Goal: Ask a question

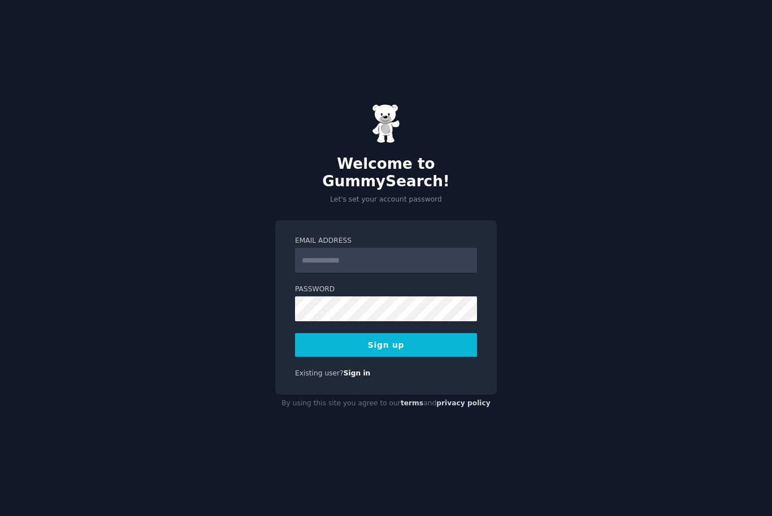
click at [436, 271] on input "Email Address" at bounding box center [386, 260] width 182 height 25
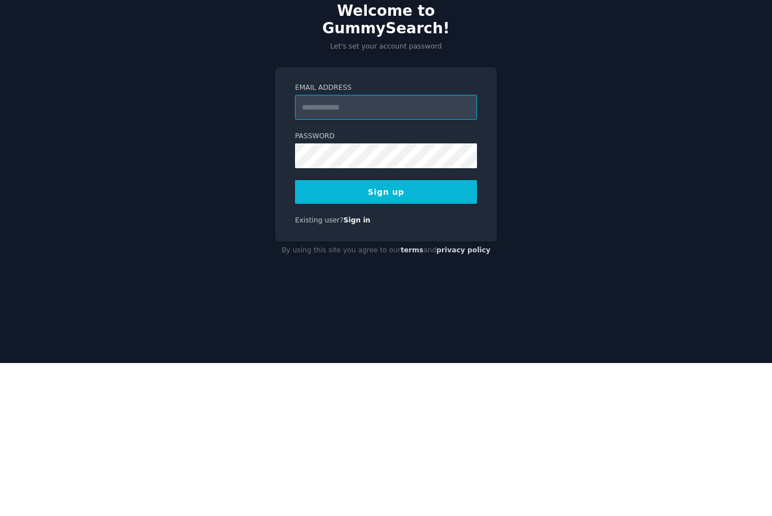
type input "**********"
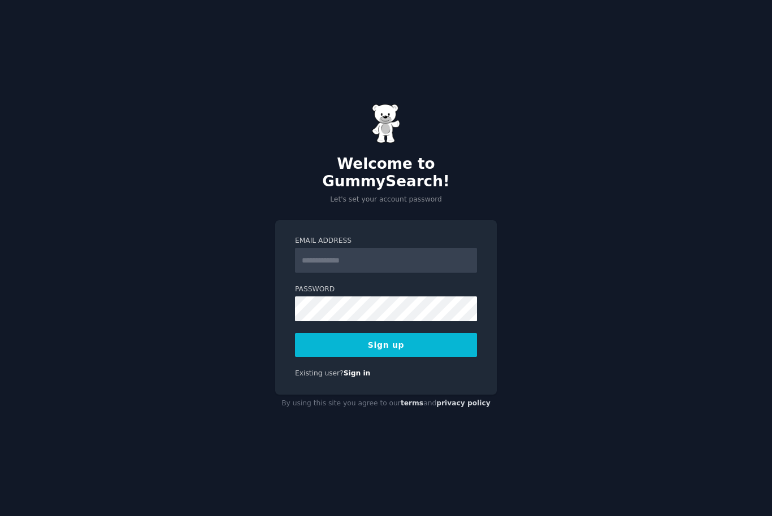
click at [424, 272] on input "Email Address" at bounding box center [386, 260] width 182 height 25
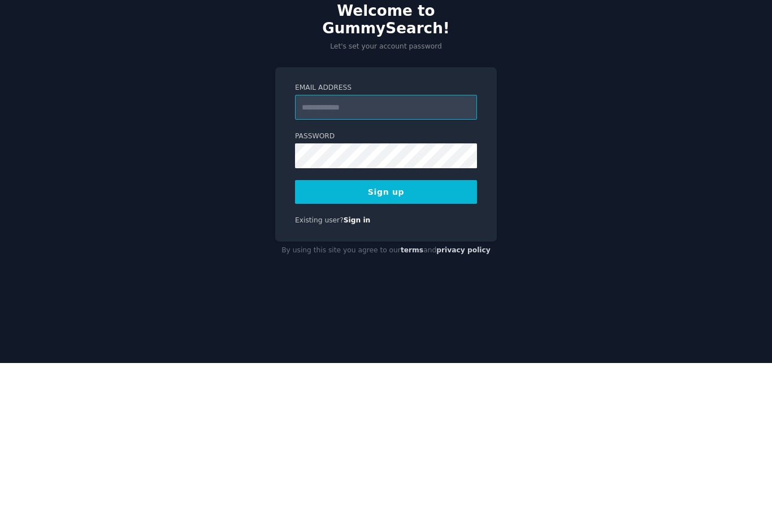
type input "**********"
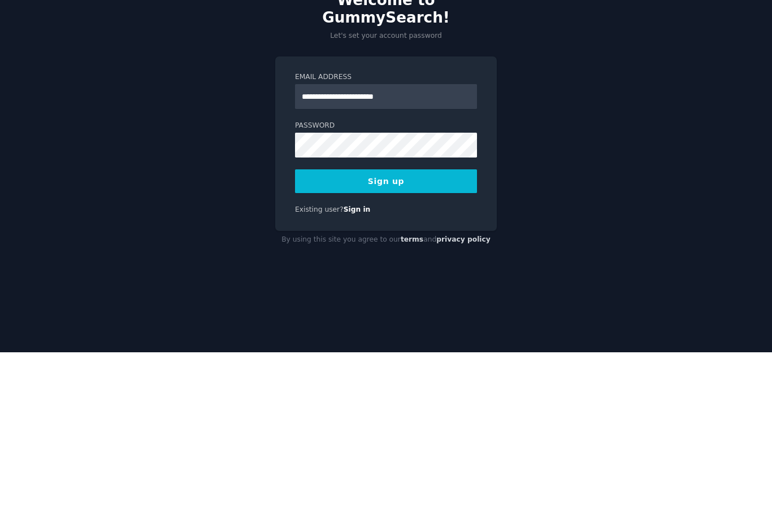
click at [433, 333] on button "Sign up" at bounding box center [386, 345] width 182 height 24
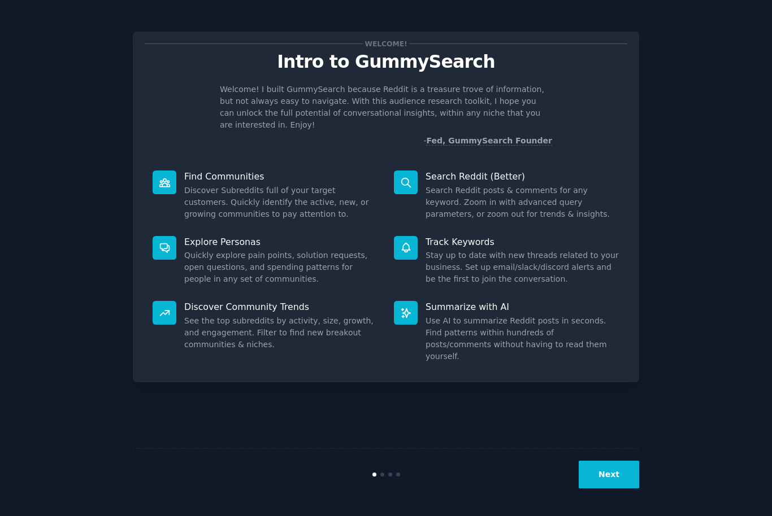
click at [615, 489] on button "Next" at bounding box center [608, 475] width 60 height 28
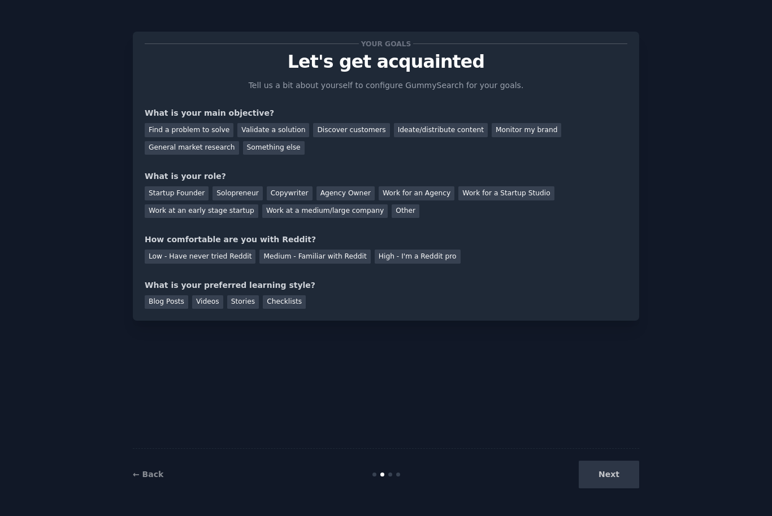
click at [613, 489] on div "Next" at bounding box center [554, 475] width 169 height 28
click at [623, 489] on div "Next" at bounding box center [554, 475] width 169 height 28
click at [615, 489] on div "Next" at bounding box center [554, 475] width 169 height 28
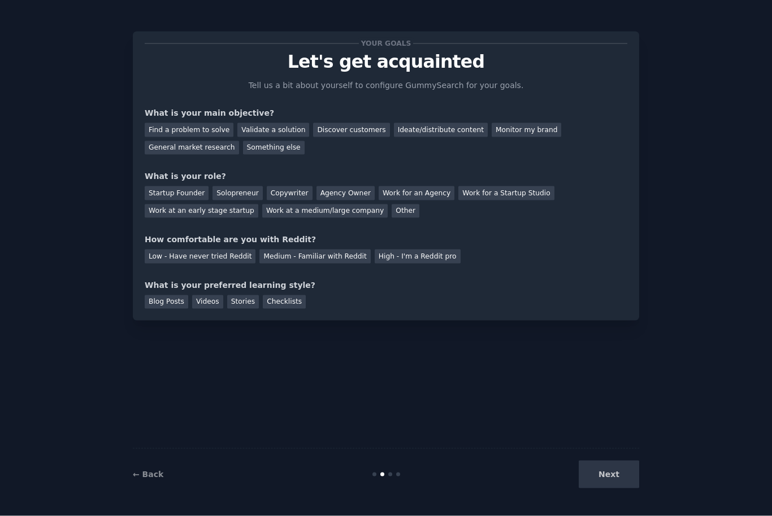
click at [602, 489] on div "Next" at bounding box center [554, 475] width 169 height 28
click at [616, 489] on div "Next" at bounding box center [554, 475] width 169 height 28
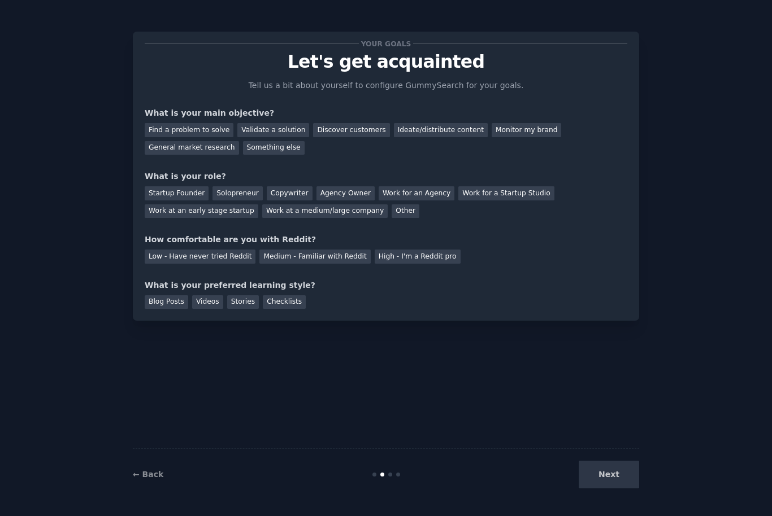
click at [220, 119] on div "Find a problem to solve Validate a solution Discover customers Ideate/distribut…" at bounding box center [386, 137] width 482 height 36
click at [211, 124] on div "Find a problem to solve" at bounding box center [189, 130] width 89 height 14
click at [273, 115] on div "What is your main objective?" at bounding box center [386, 113] width 482 height 12
click at [278, 129] on div "Validate a solution" at bounding box center [273, 130] width 72 height 14
click at [184, 199] on div "Startup Founder" at bounding box center [177, 193] width 64 height 14
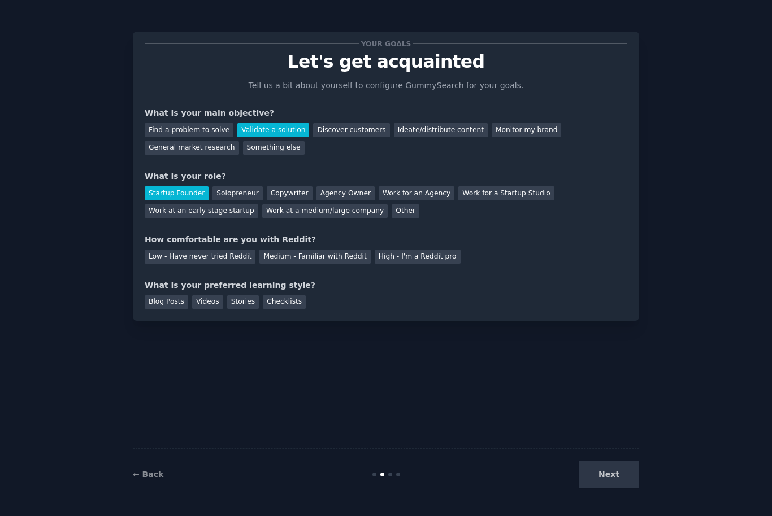
click at [351, 251] on div "Medium - Familiar with Reddit" at bounding box center [314, 257] width 111 height 14
click at [215, 295] on div "Videos" at bounding box center [207, 302] width 31 height 14
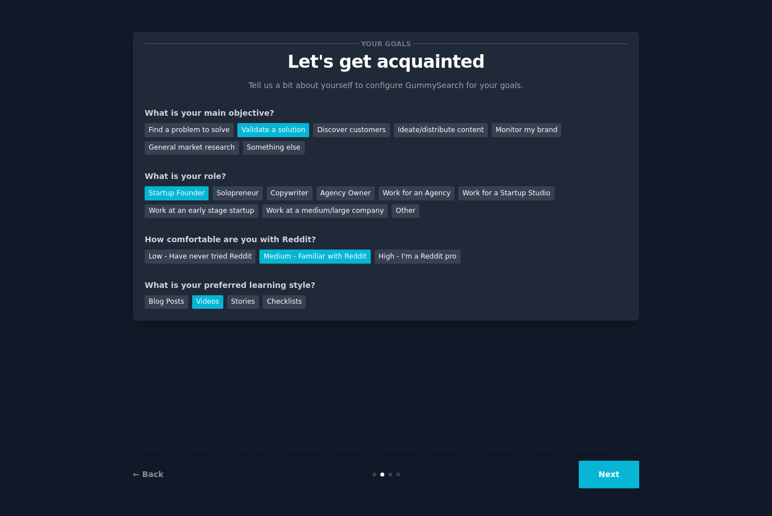
click at [291, 302] on div "Checklists" at bounding box center [284, 302] width 43 height 14
click at [612, 489] on button "Next" at bounding box center [608, 475] width 60 height 28
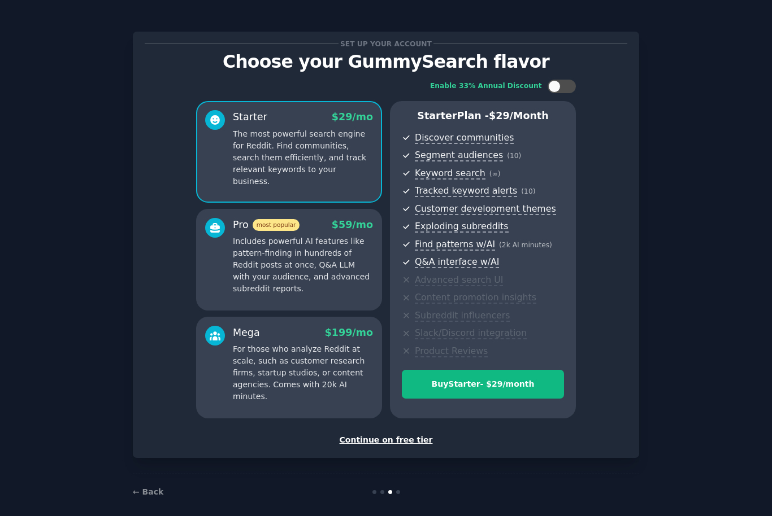
click at [538, 388] on button "Buy Starter - $ 29 /month" at bounding box center [483, 384] width 162 height 29
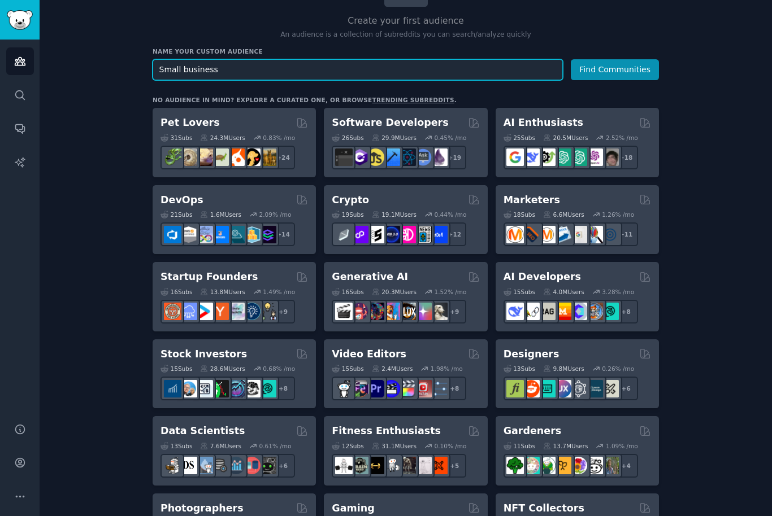
scroll to position [117, 0]
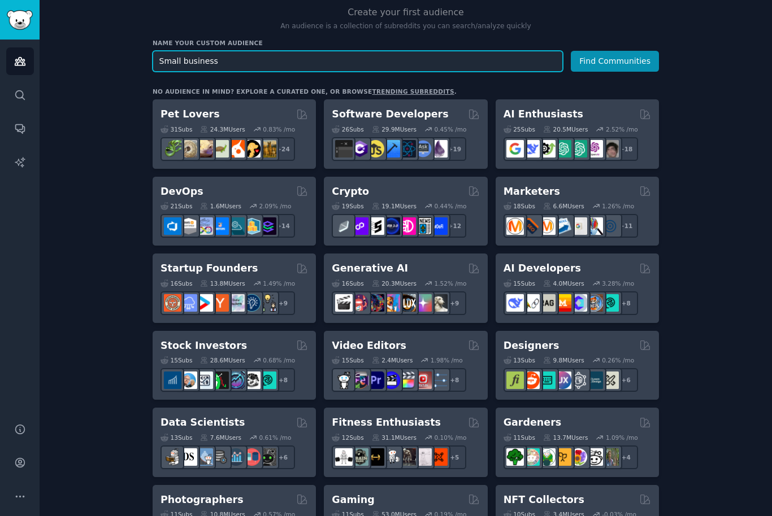
type input "Small business"
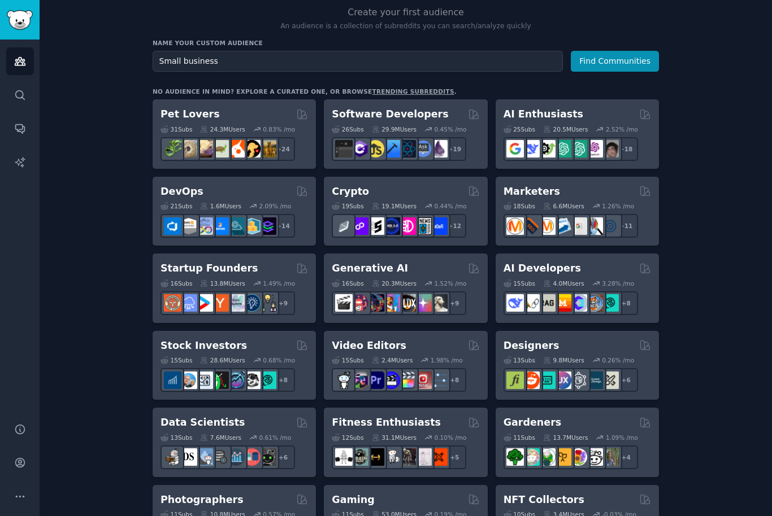
click at [593, 118] on div "AI Enthusiasts" at bounding box center [576, 114] width 147 height 14
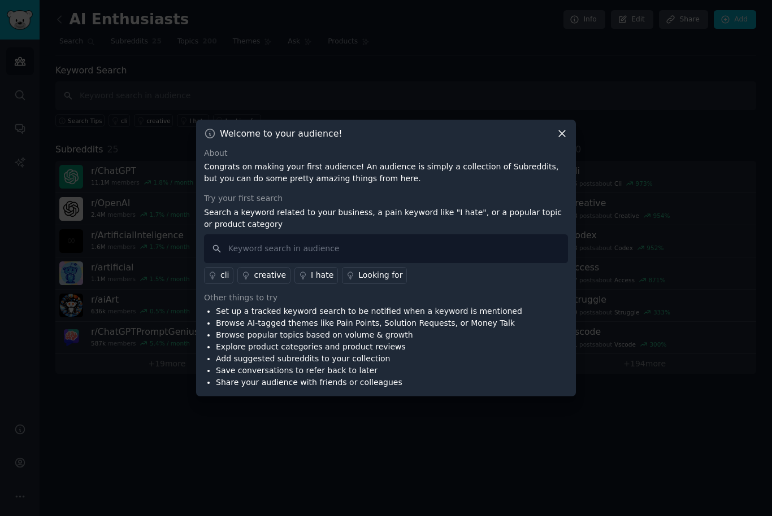
click at [564, 164] on div "Welcome to your audience! About Congrats on making your first audience! An audi…" at bounding box center [386, 258] width 380 height 277
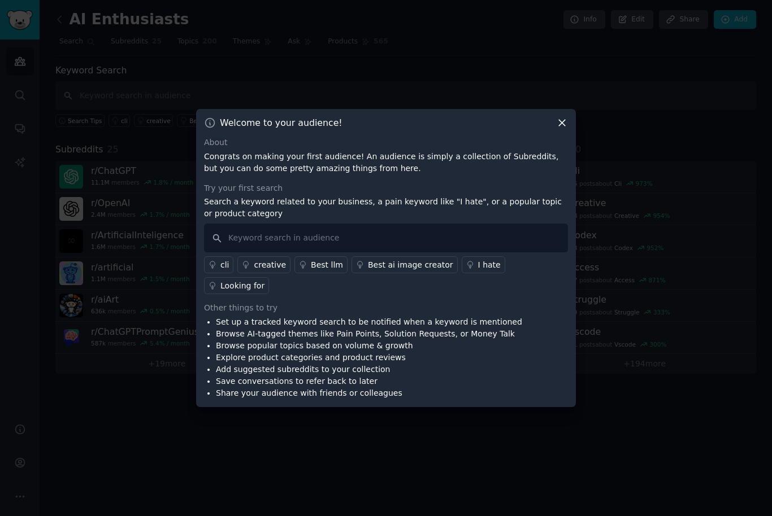
click at [563, 129] on icon at bounding box center [562, 123] width 12 height 12
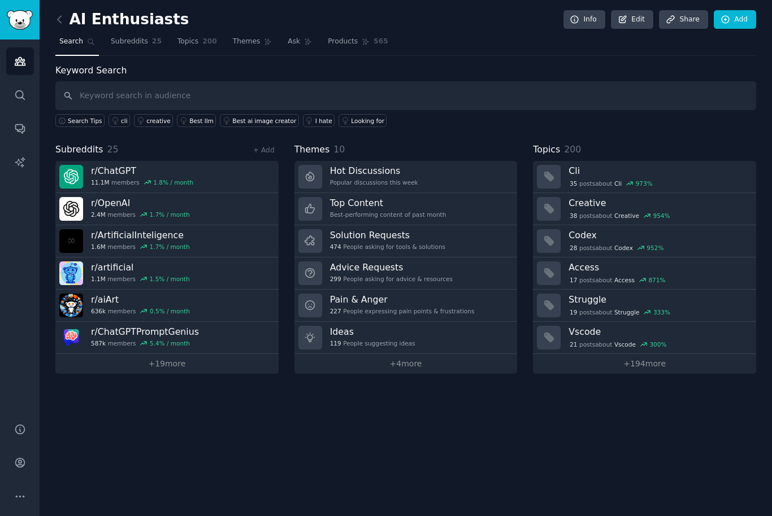
click at [60, 19] on icon at bounding box center [60, 20] width 12 height 12
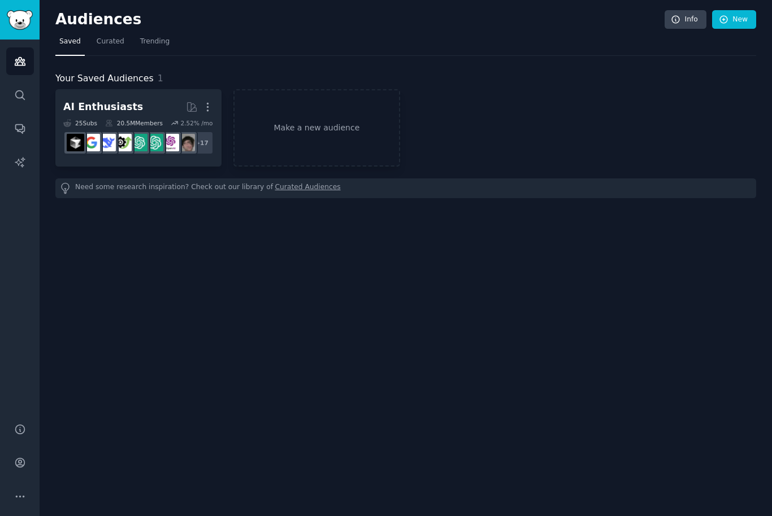
click at [17, 16] on img "Sidebar" at bounding box center [20, 20] width 26 height 20
click at [214, 112] on icon "button" at bounding box center [208, 107] width 12 height 12
click at [184, 132] on p "Delete" at bounding box center [177, 131] width 26 height 12
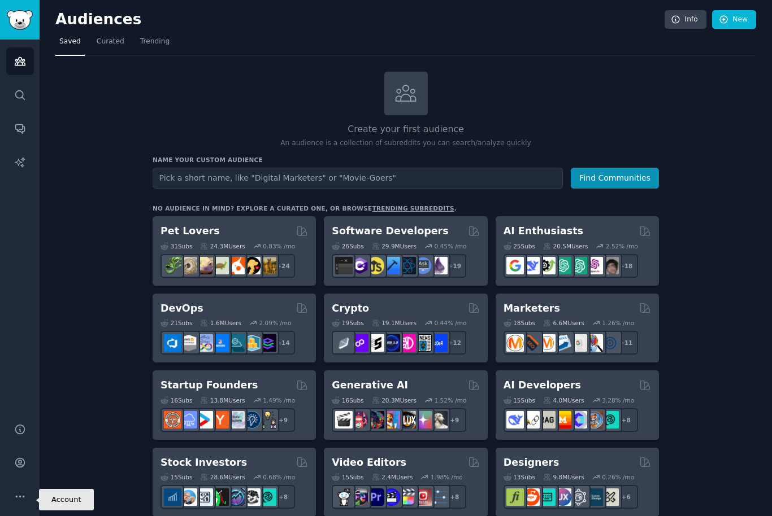
click at [21, 468] on icon "Sidebar" at bounding box center [19, 463] width 9 height 9
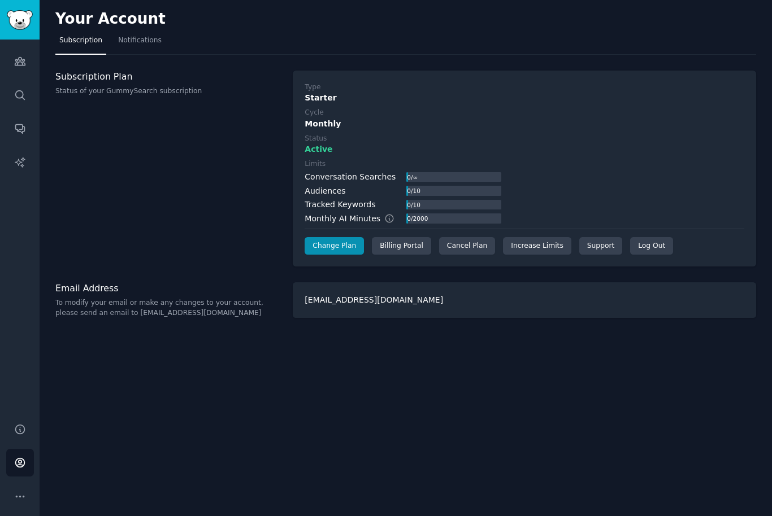
click at [28, 28] on img "Sidebar" at bounding box center [20, 20] width 26 height 20
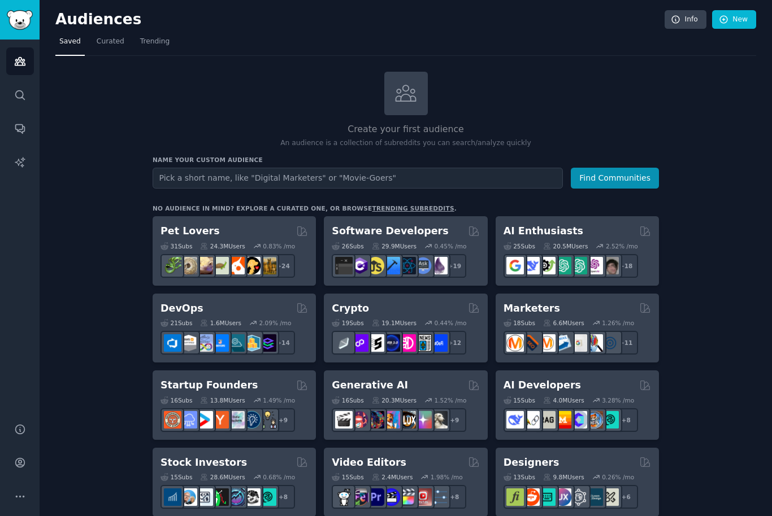
click at [355, 174] on input "text" at bounding box center [358, 178] width 410 height 21
type input "Small business"
click at [630, 173] on button "Find Communities" at bounding box center [615, 178] width 88 height 21
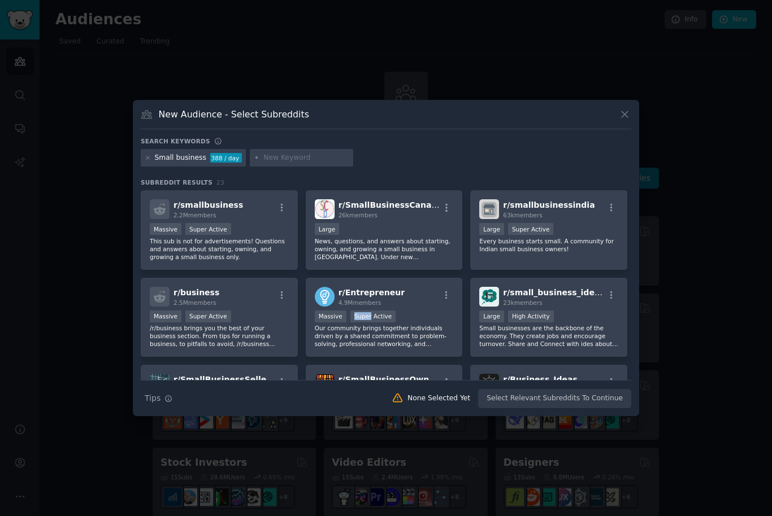
click at [245, 219] on div "r/ smallbusiness 2.2M members" at bounding box center [219, 209] width 139 height 20
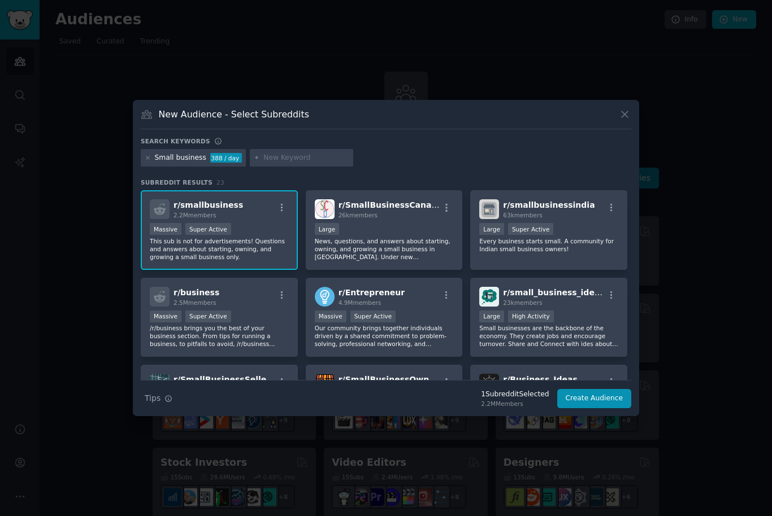
click at [446, 347] on p "Our community brings together individuals driven by a shared commitment to prob…" at bounding box center [384, 336] width 139 height 24
click at [612, 348] on p "Small businesses are the backbone of the economy. They create jobs and encourag…" at bounding box center [548, 336] width 139 height 24
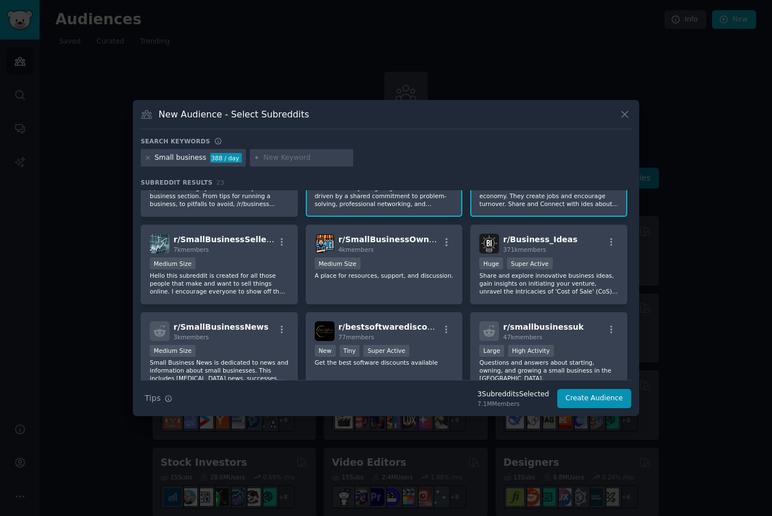
scroll to position [141, 0]
click at [594, 295] on p "Share and explore innovative business ideas, gain insights on initiating your v…" at bounding box center [548, 283] width 139 height 24
click at [420, 279] on p "A place for resources, support, and discussion." at bounding box center [384, 275] width 139 height 8
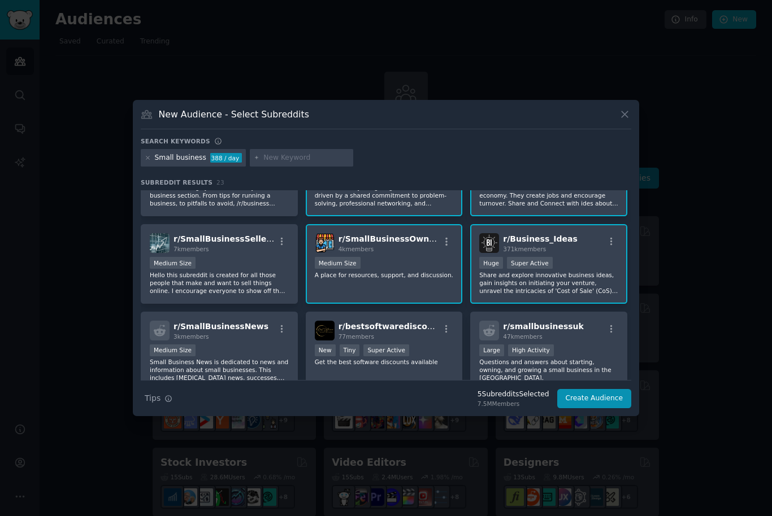
click at [256, 271] on div "Medium Size" at bounding box center [219, 264] width 139 height 14
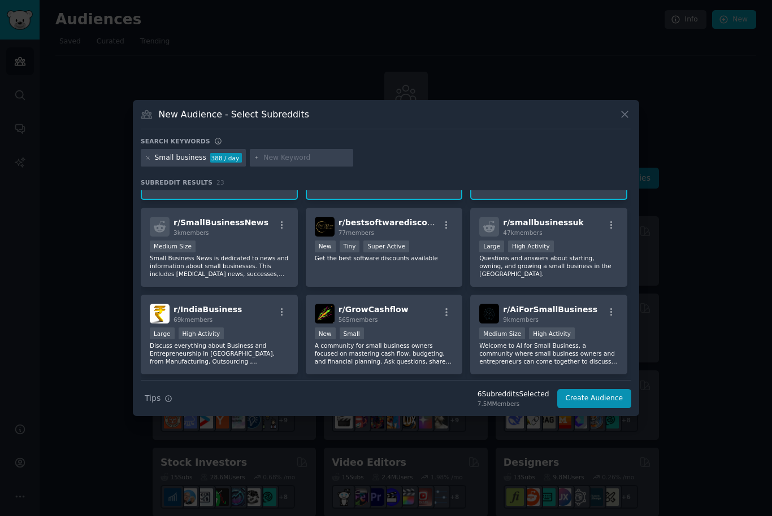
scroll to position [247, 0]
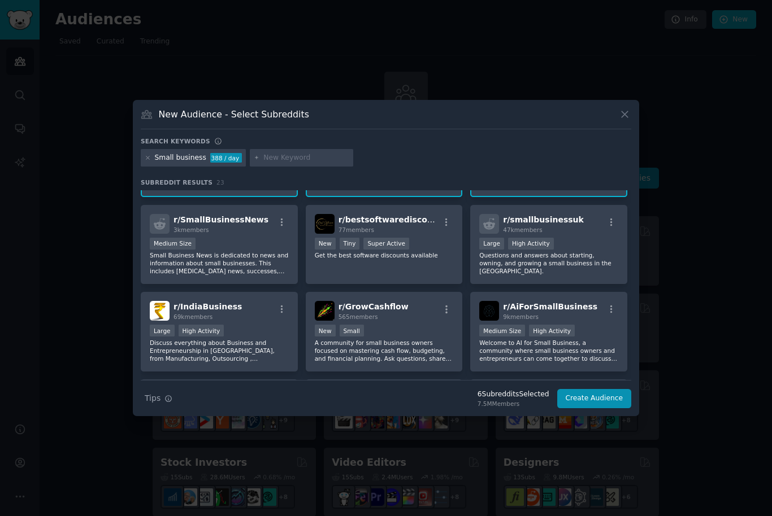
click at [592, 275] on p "Questions and answers about starting, owning, and growing a small business in t…" at bounding box center [548, 263] width 139 height 24
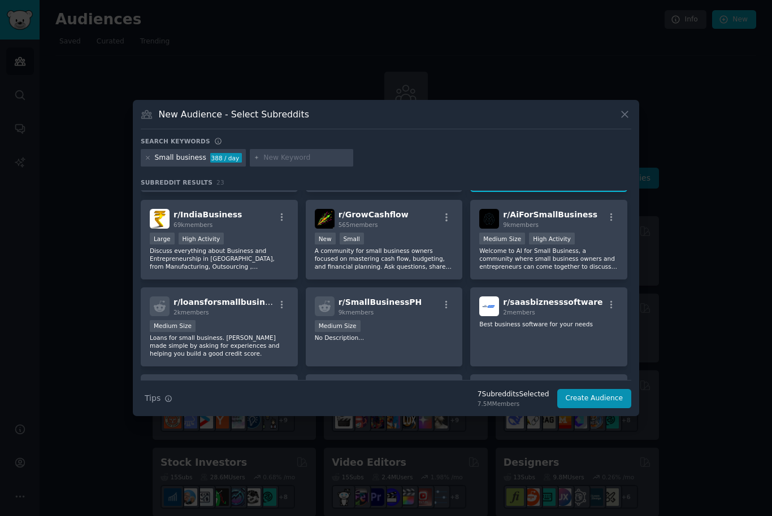
scroll to position [341, 0]
click at [604, 245] on div "Medium Size High Activity" at bounding box center [548, 238] width 139 height 14
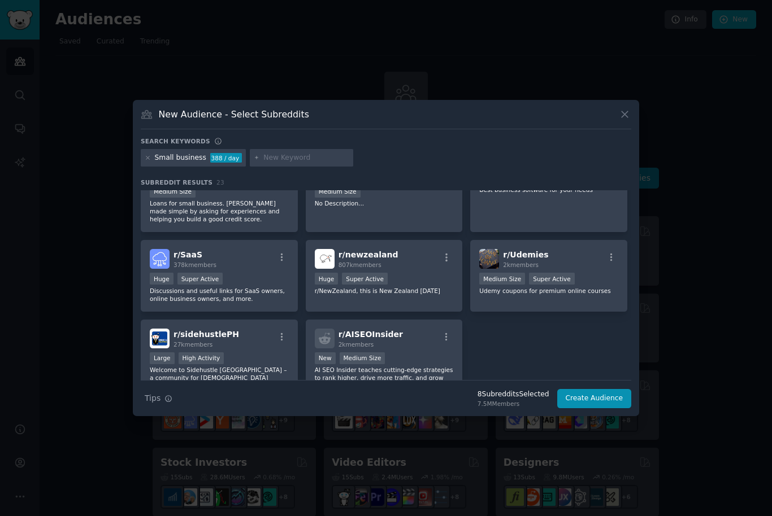
scroll to position [472, 0]
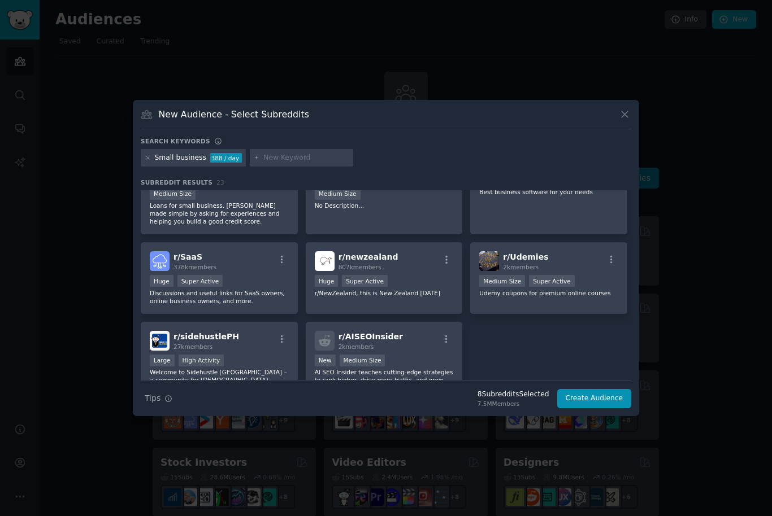
click at [423, 289] on div "Huge Super Active" at bounding box center [384, 282] width 139 height 14
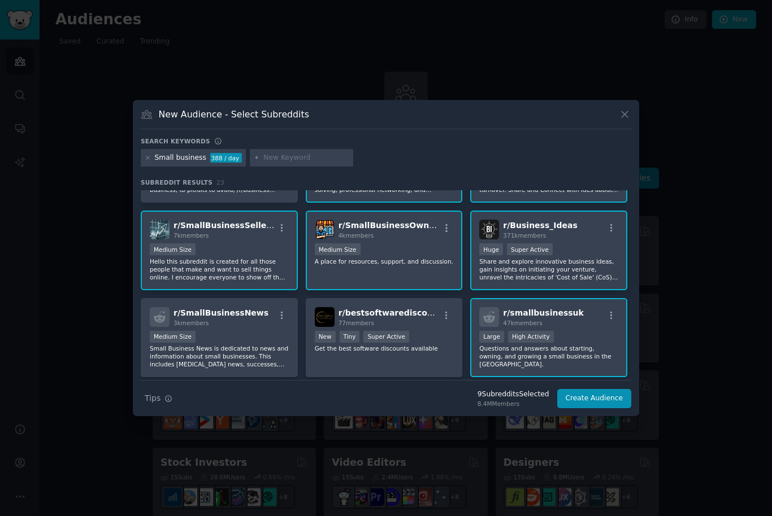
scroll to position [150, 0]
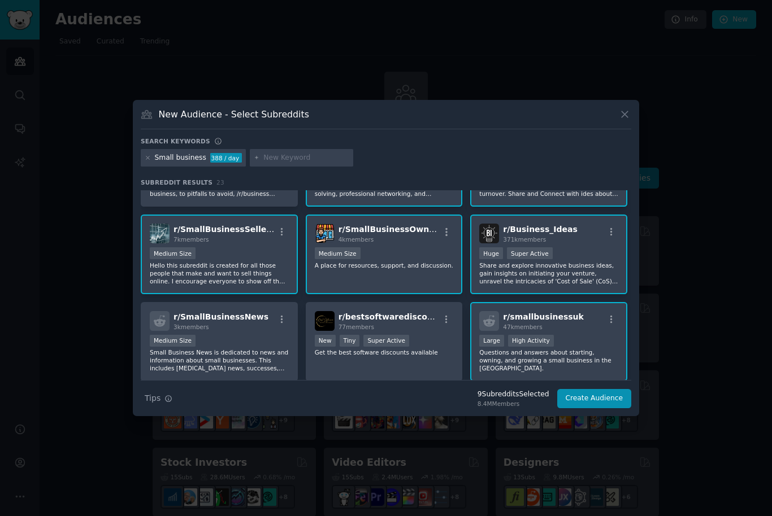
click at [601, 408] on button "Create Audience" at bounding box center [594, 398] width 75 height 19
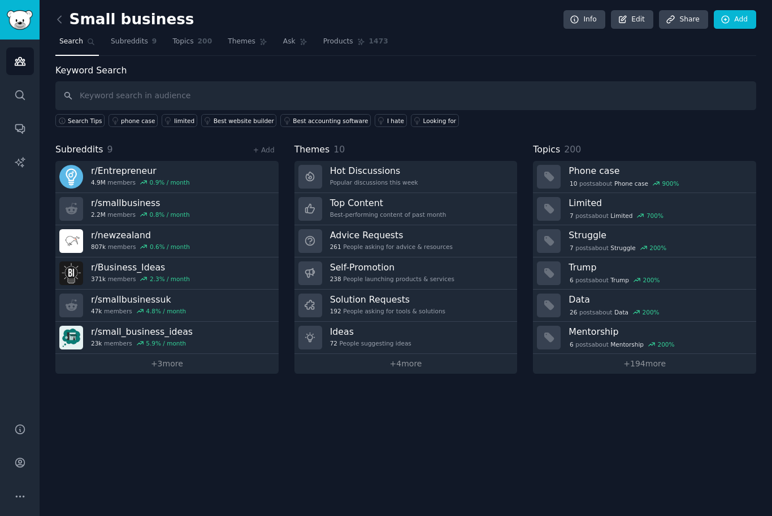
click at [79, 50] on link "Search" at bounding box center [76, 44] width 43 height 23
click at [210, 91] on input "text" at bounding box center [405, 95] width 700 height 29
type input "Small business"
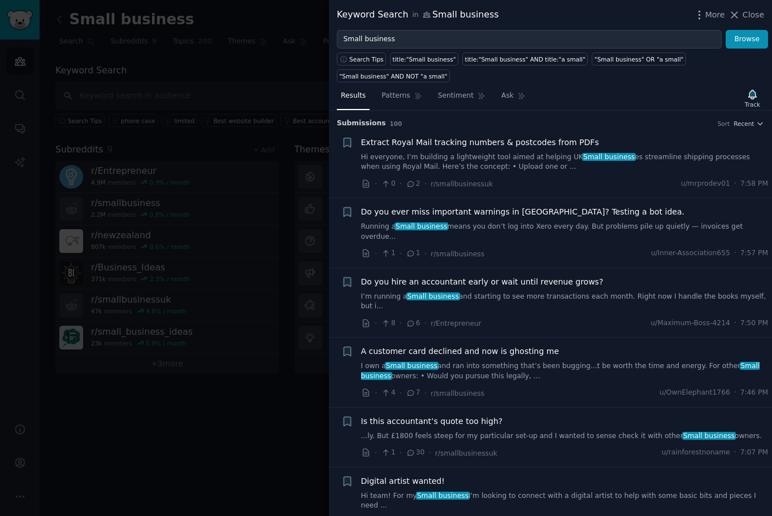
scroll to position [-7, 0]
click at [262, 449] on div at bounding box center [386, 258] width 772 height 516
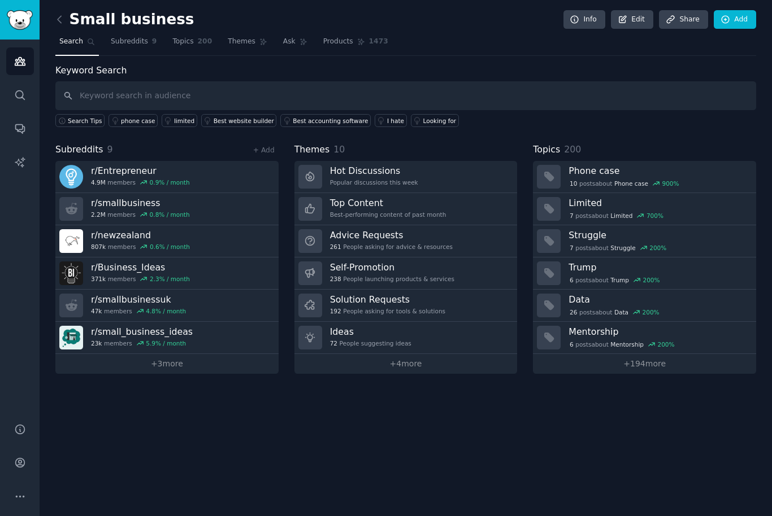
click at [255, 439] on div "Small business Info Edit Share Add Search Subreddits 9 Topics 200 Themes Ask Pr…" at bounding box center [406, 258] width 732 height 516
click at [25, 58] on icon "Sidebar" at bounding box center [20, 61] width 12 height 12
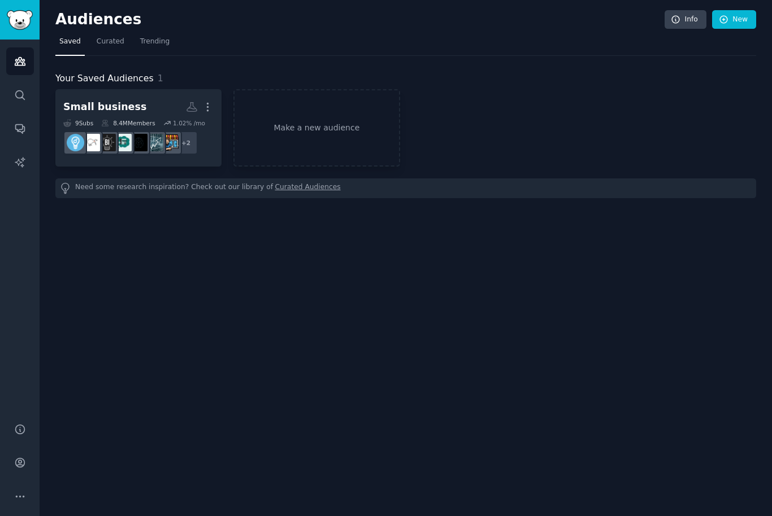
click at [134, 110] on div "Small business" at bounding box center [104, 107] width 83 height 14
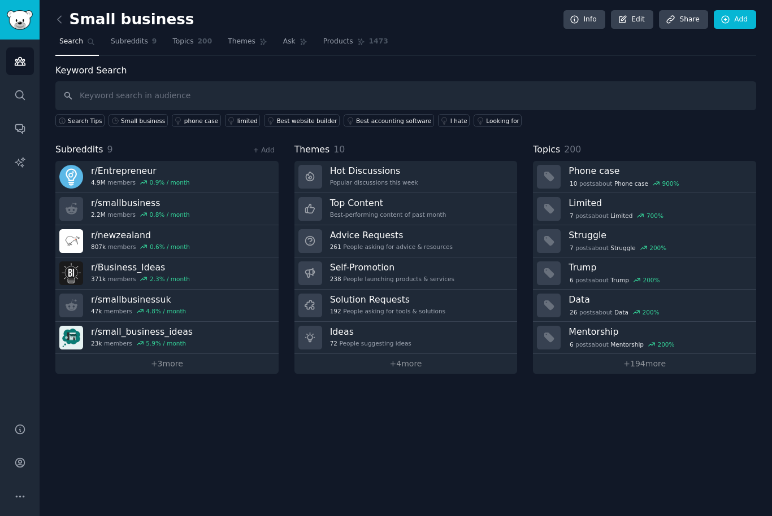
click at [249, 90] on input "text" at bounding box center [405, 95] width 700 height 29
type input "Workplace wellness"
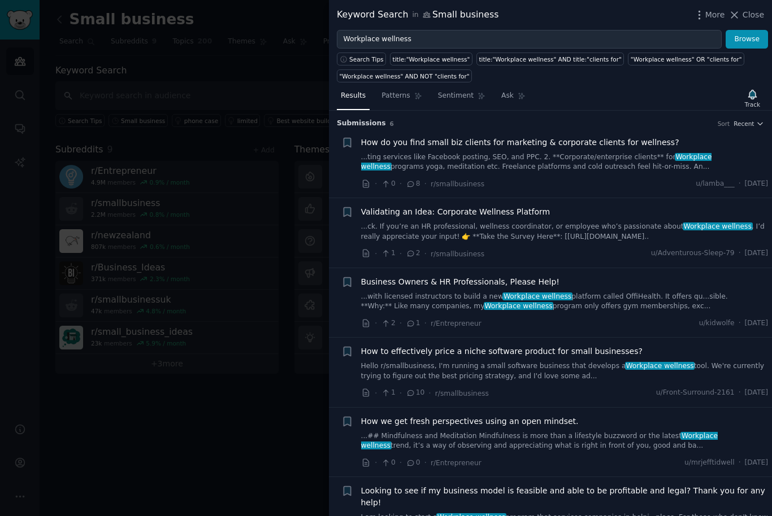
click at [405, 94] on span "Patterns" at bounding box center [395, 96] width 28 height 10
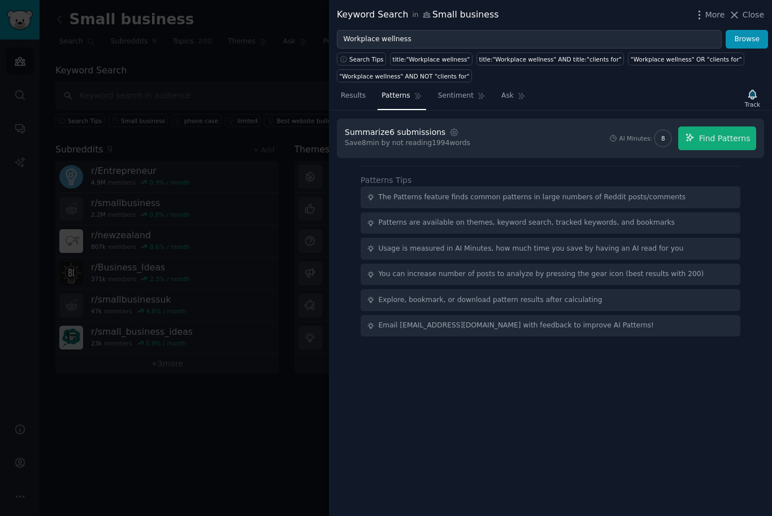
click at [717, 137] on span "Find Patterns" at bounding box center [724, 139] width 51 height 12
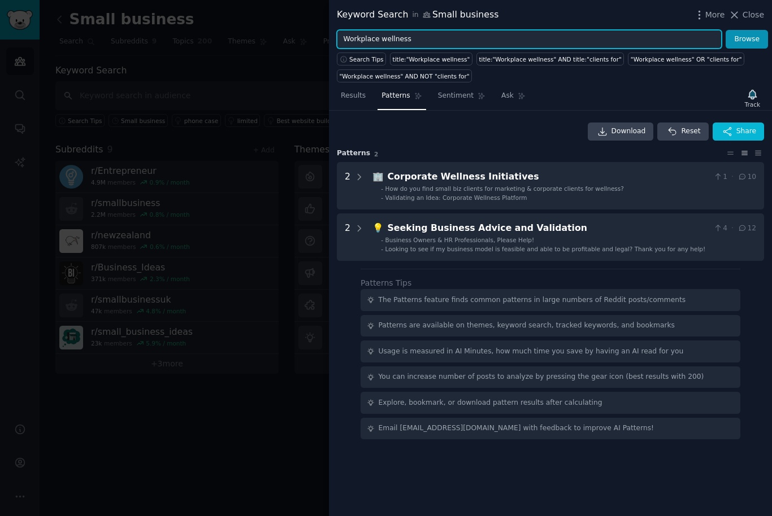
click at [442, 33] on input "Workplace wellness" at bounding box center [529, 39] width 385 height 19
click at [443, 32] on input "Workplace wellness" at bounding box center [529, 39] width 385 height 19
click at [403, 38] on input "Workplace wellness" at bounding box center [529, 39] width 385 height 19
click at [399, 42] on input "Workplace wellness" at bounding box center [529, 39] width 385 height 19
type input "E"
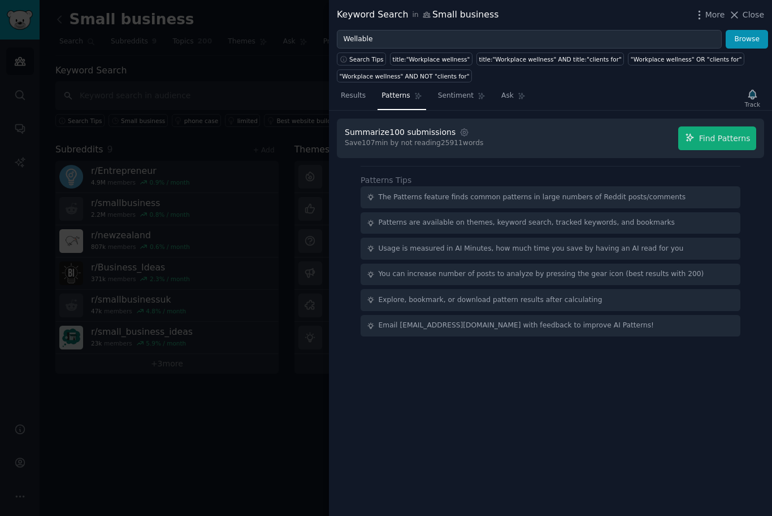
click at [755, 31] on button "Browse" at bounding box center [746, 39] width 42 height 19
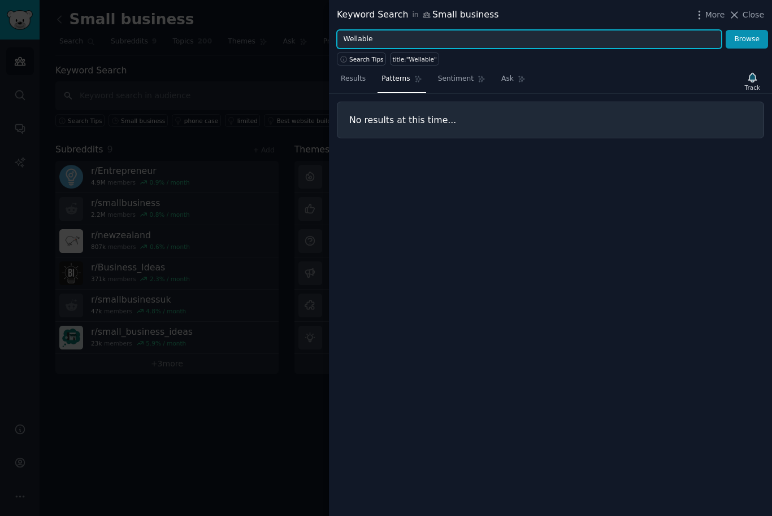
click at [513, 38] on input "Wellable" at bounding box center [529, 39] width 385 height 19
type input "W"
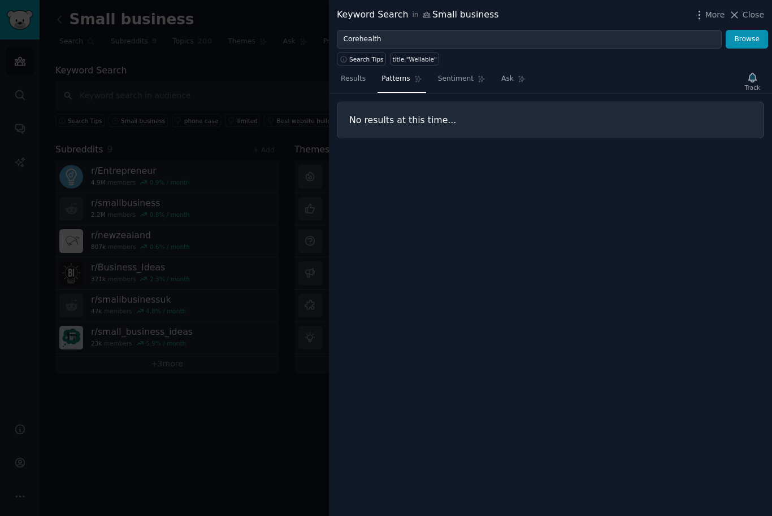
click at [746, 45] on button "Browse" at bounding box center [746, 39] width 42 height 19
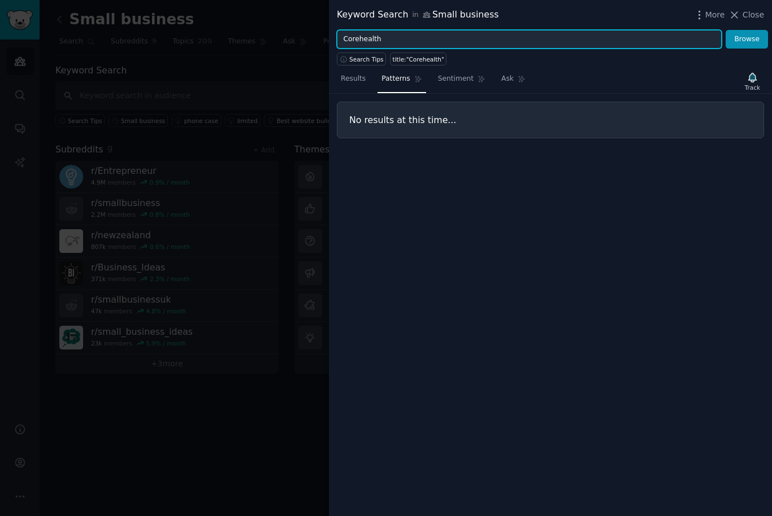
click at [437, 33] on input "Corehealth" at bounding box center [529, 39] width 385 height 19
click at [469, 47] on input "Corehealth" at bounding box center [529, 39] width 385 height 19
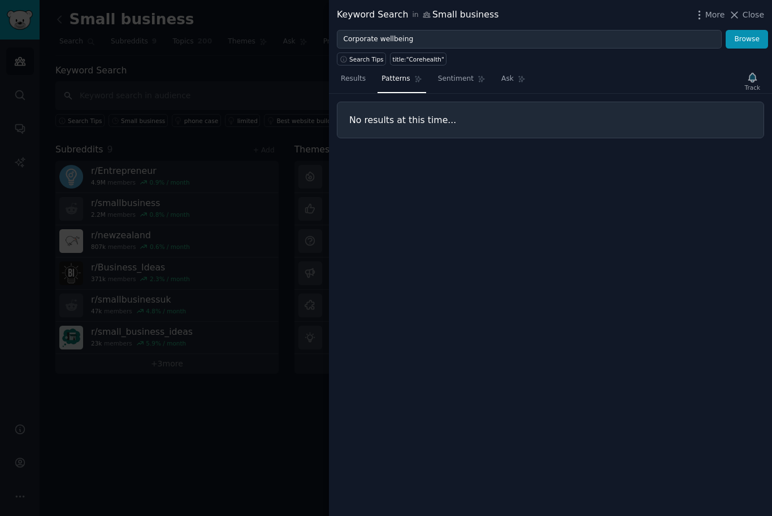
click at [741, 42] on button "Browse" at bounding box center [746, 39] width 42 height 19
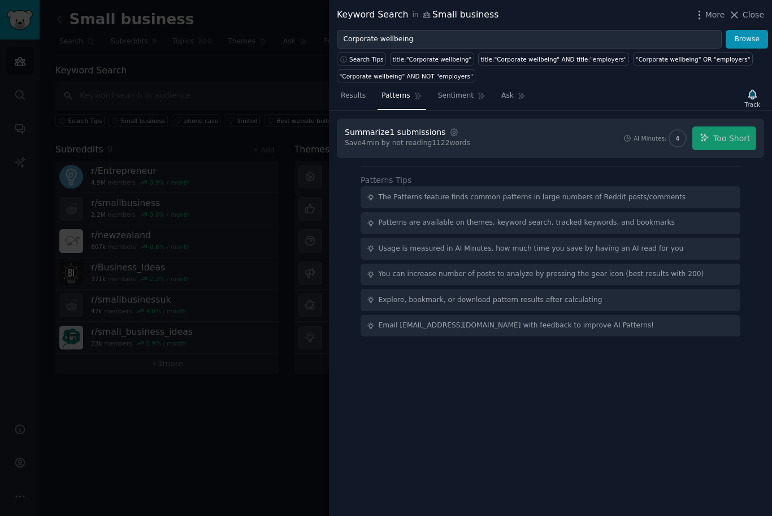
click at [732, 137] on div "AI Minutes: 4 Too Short" at bounding box center [689, 139] width 133 height 24
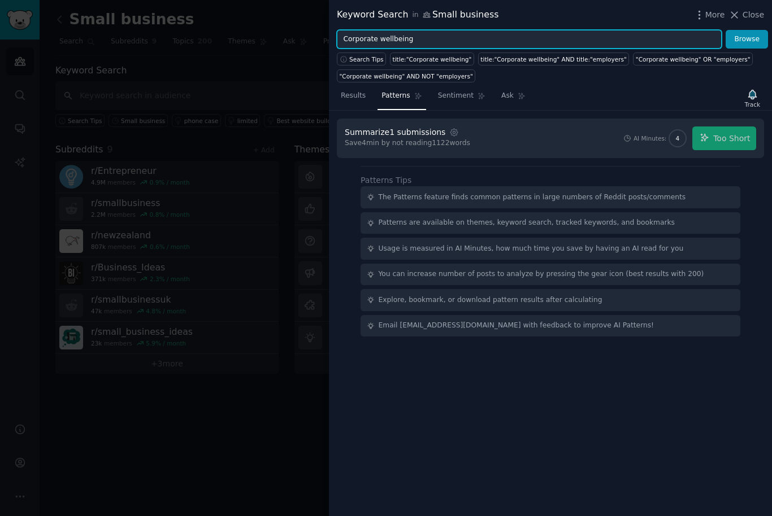
click at [576, 46] on input "Corporate wellbeing" at bounding box center [529, 39] width 385 height 19
type input "C"
type input "E"
click at [746, 39] on button "Browse" at bounding box center [746, 39] width 42 height 19
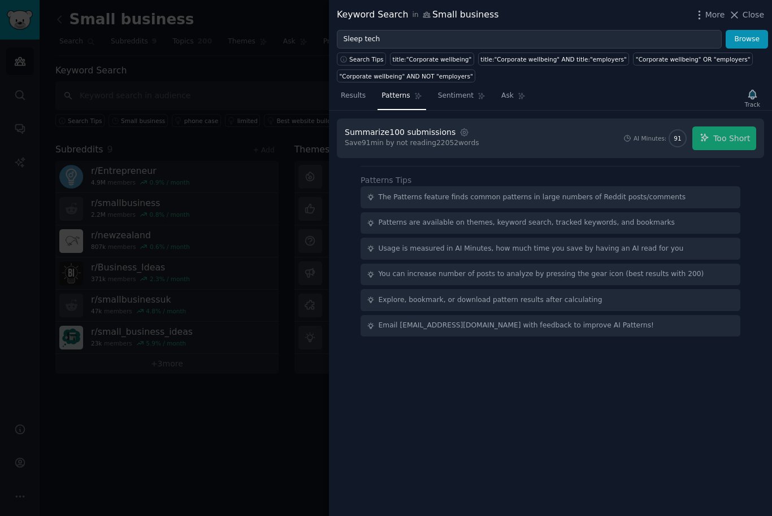
click at [752, 40] on button "Browse" at bounding box center [746, 39] width 42 height 19
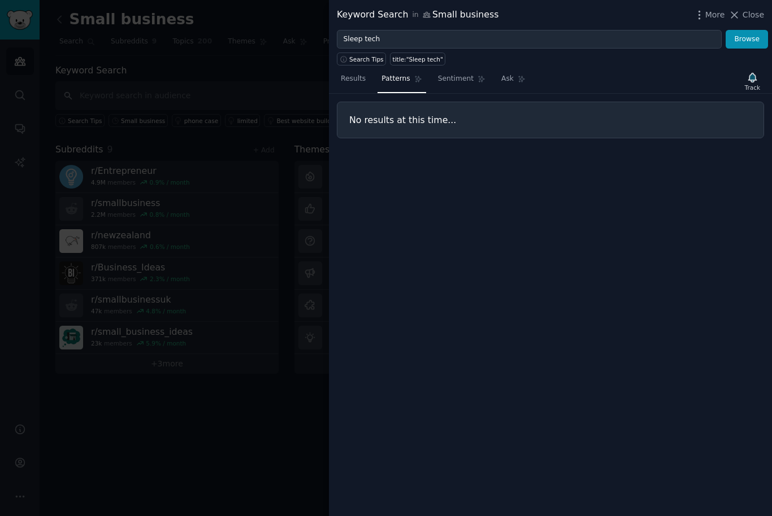
click at [641, 26] on div "Keyword Search in Small business More Close" at bounding box center [550, 15] width 443 height 30
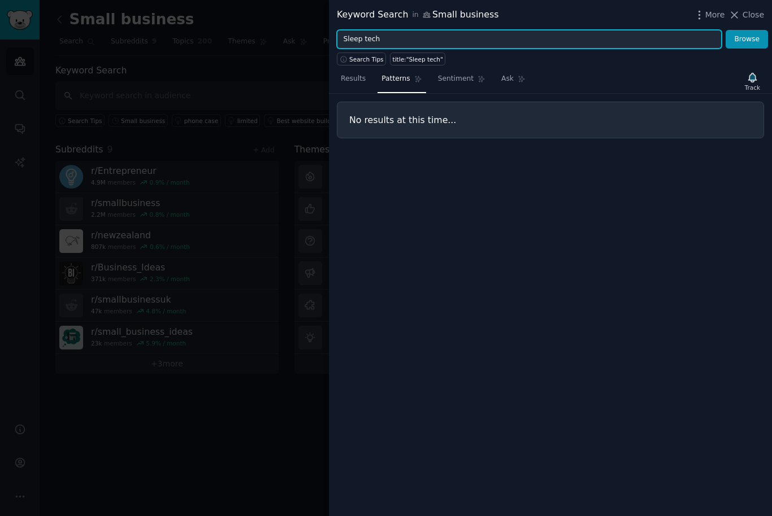
click at [572, 41] on input "Sleep tech" at bounding box center [529, 39] width 385 height 19
type input "S"
type input "W"
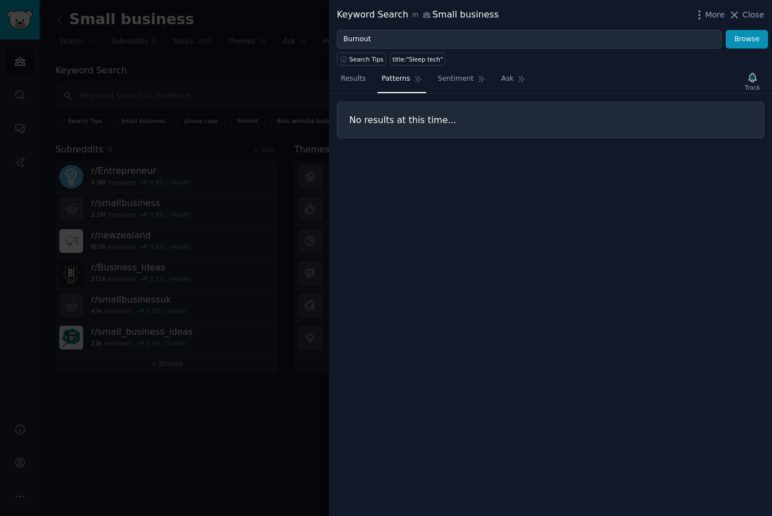
click at [741, 39] on button "Browse" at bounding box center [746, 39] width 42 height 19
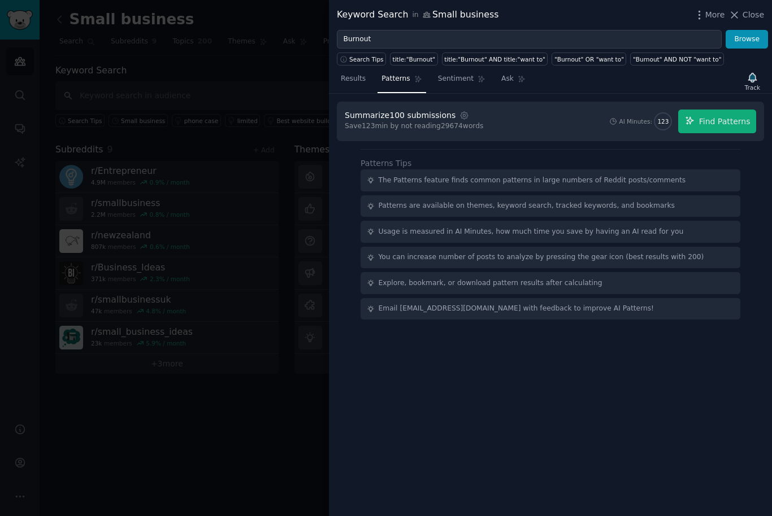
click at [723, 118] on span "Find Patterns" at bounding box center [724, 122] width 51 height 12
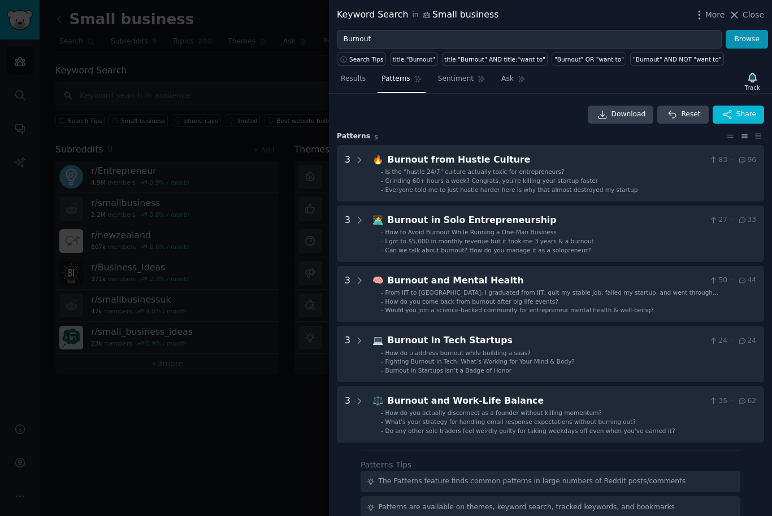
click at [665, 282] on div "Burnout and Mental Health" at bounding box center [546, 281] width 317 height 14
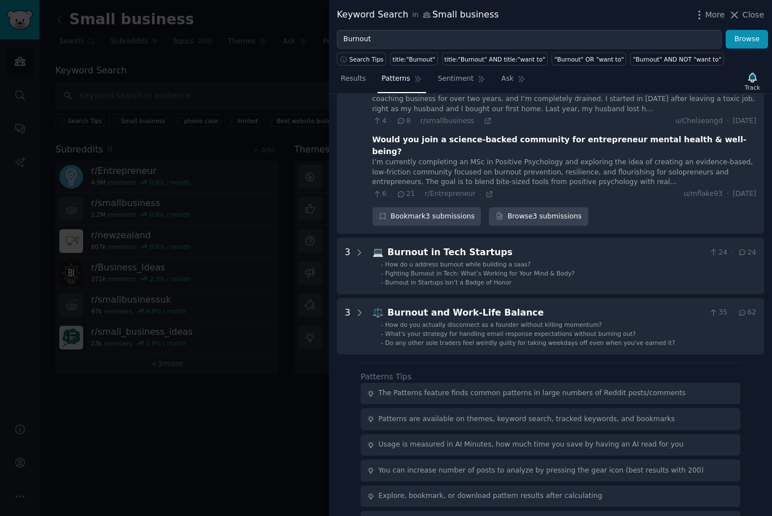
scroll to position [297, 0]
click at [581, 306] on div "Burnout and Work-Life Balance" at bounding box center [546, 313] width 317 height 14
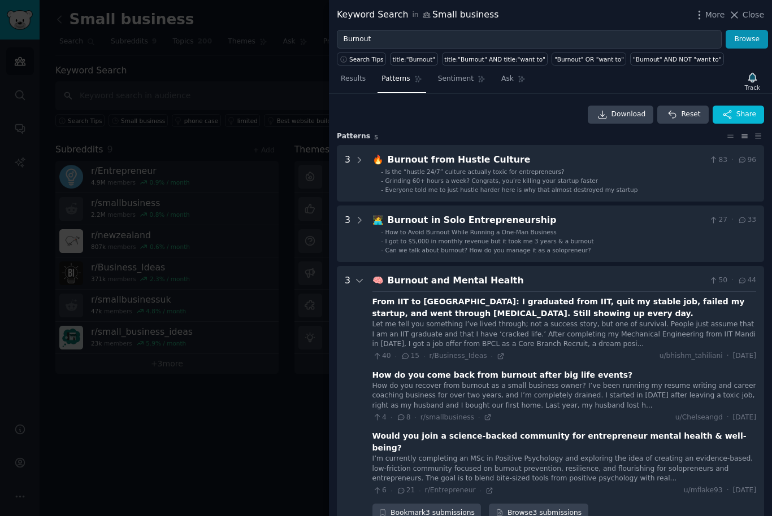
scroll to position [0, 0]
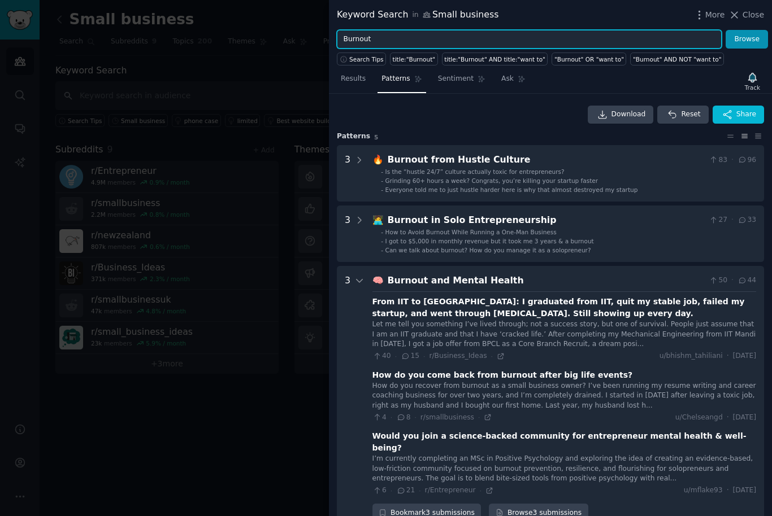
click at [662, 44] on input "Burnout" at bounding box center [529, 39] width 385 height 19
type input "B"
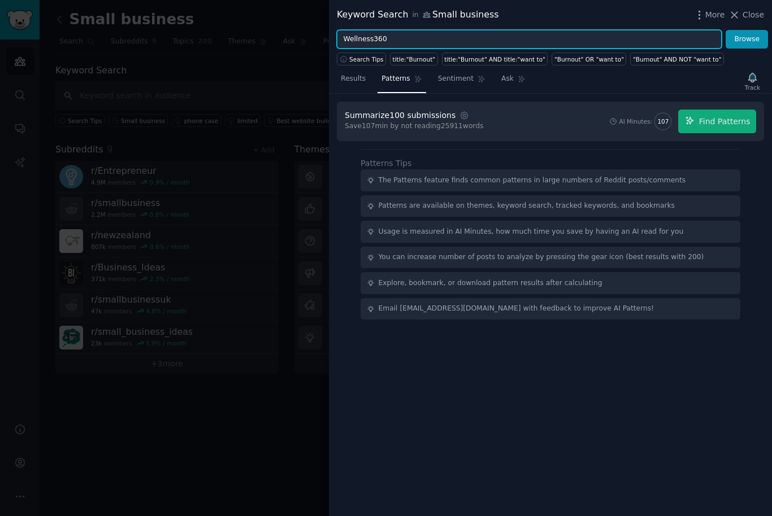
click at [746, 39] on button "Browse" at bounding box center [746, 39] width 42 height 19
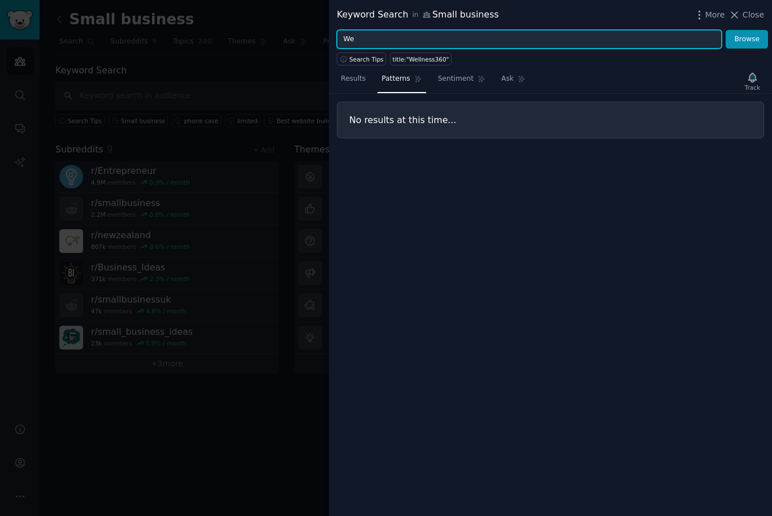
type input "W"
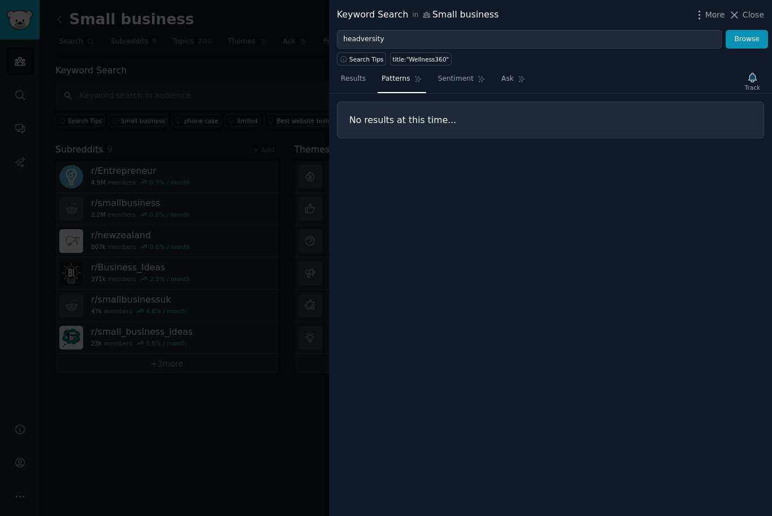
click at [737, 47] on button "Browse" at bounding box center [746, 39] width 42 height 19
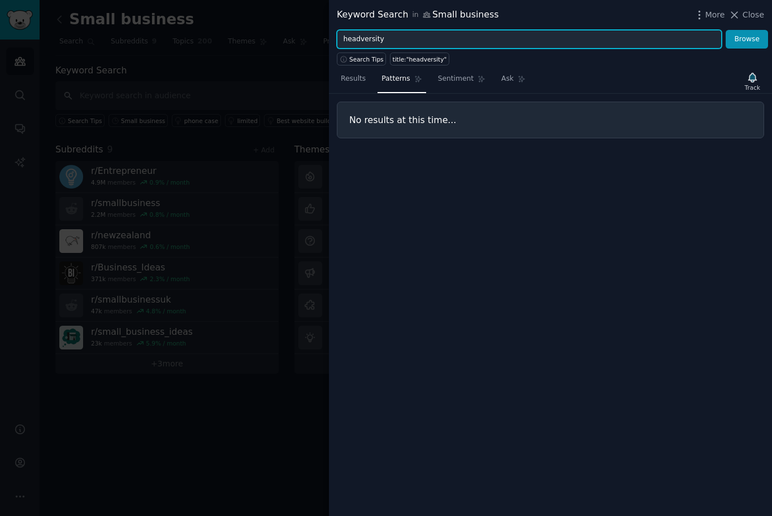
click at [672, 40] on input "headversity" at bounding box center [529, 39] width 385 height 19
type input "h"
type input "B"
type input "W"
click at [746, 39] on button "Browse" at bounding box center [746, 39] width 42 height 19
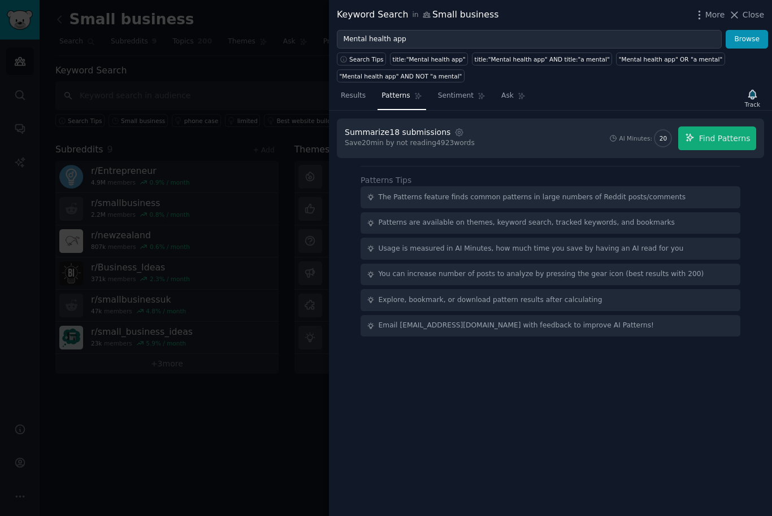
click at [722, 150] on button "Find Patterns" at bounding box center [717, 139] width 78 height 24
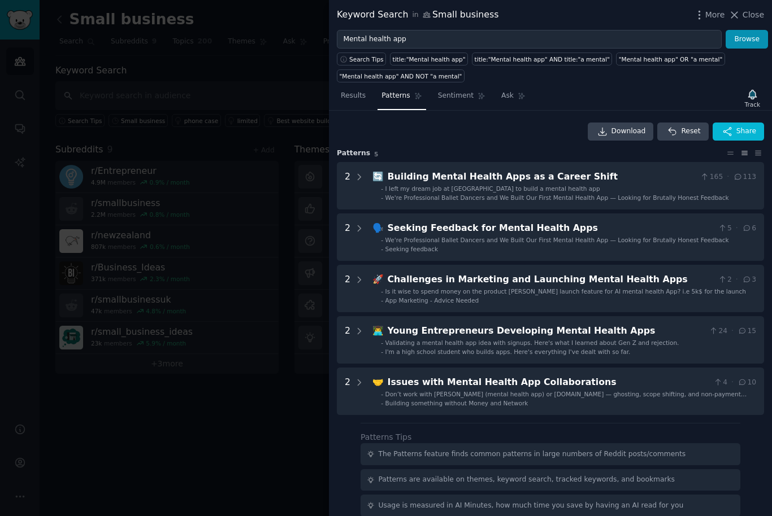
click at [642, 386] on div "Issues with Mental Health App Collaborations" at bounding box center [548, 383] width 321 height 14
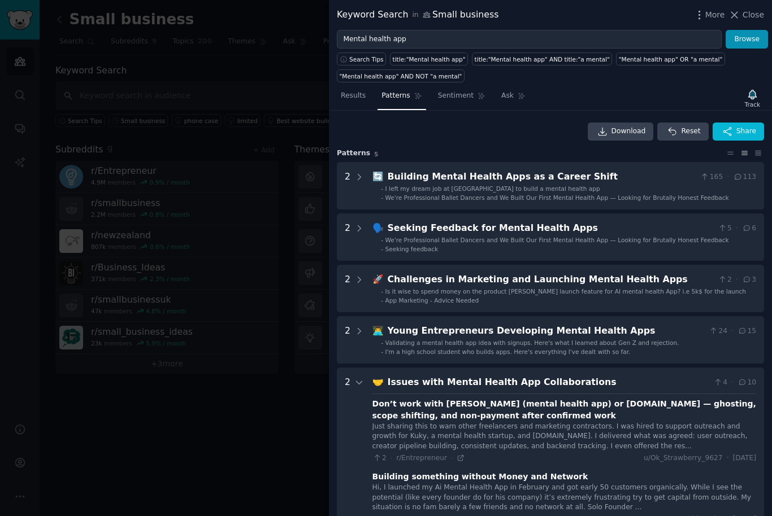
click at [469, 102] on link "Sentiment" at bounding box center [461, 98] width 55 height 23
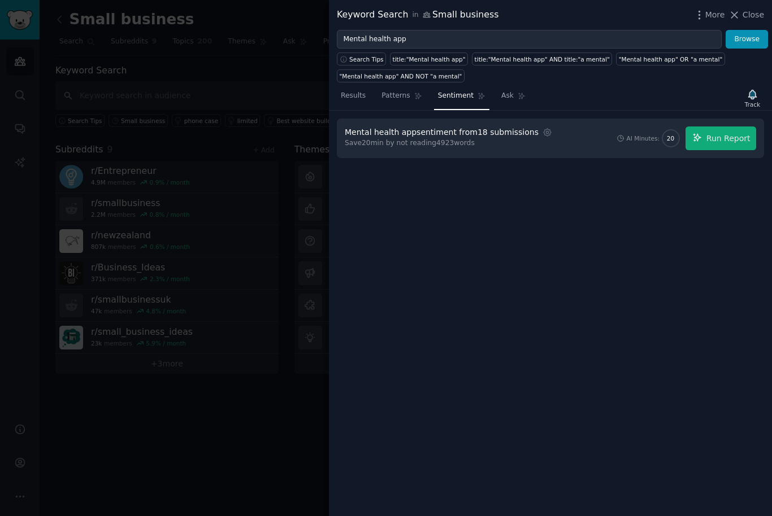
click at [732, 145] on button "Run Report" at bounding box center [720, 139] width 71 height 24
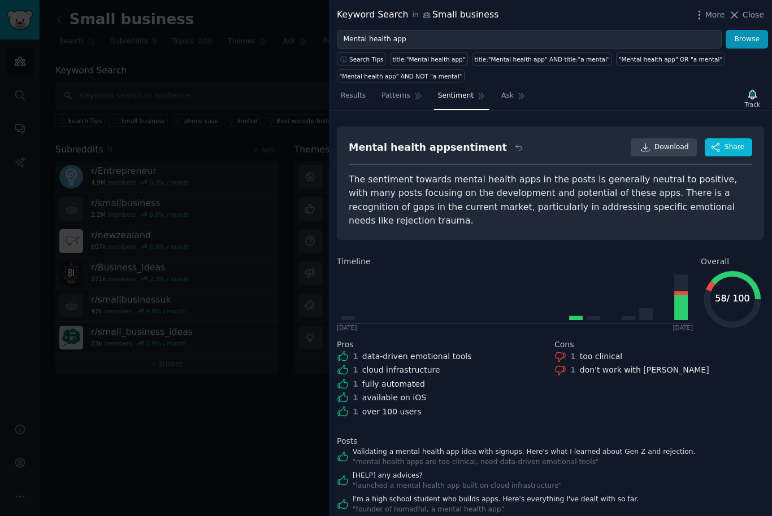
scroll to position [-1, 0]
click at [398, 104] on link "Patterns" at bounding box center [401, 98] width 48 height 23
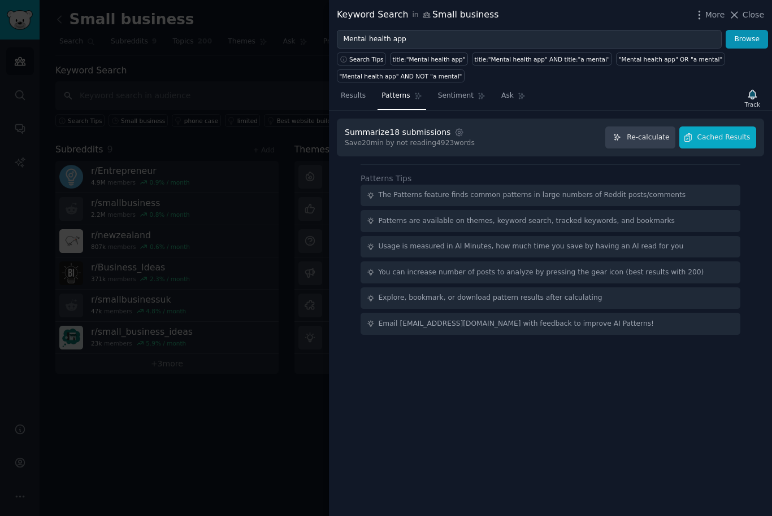
click at [480, 21] on div "Keyword Search in Small business More Close" at bounding box center [550, 15] width 427 height 14
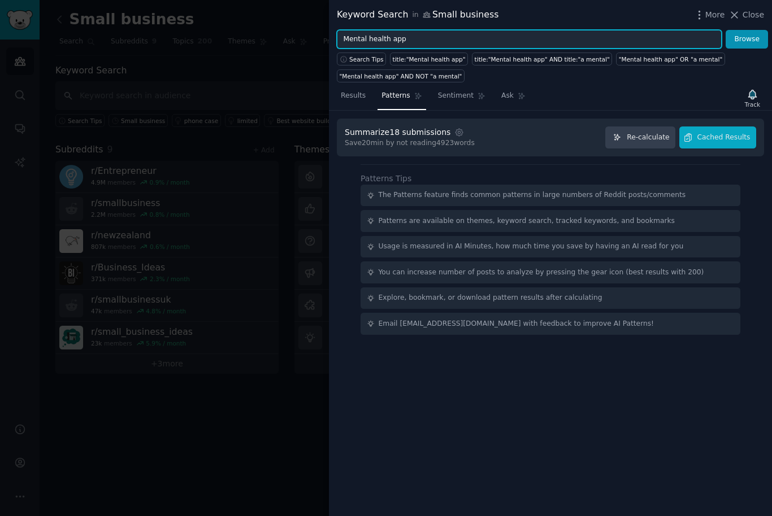
click at [372, 40] on input "Mental health app" at bounding box center [529, 39] width 385 height 19
click at [377, 37] on input "Mental health app" at bounding box center [529, 39] width 385 height 19
click at [378, 43] on input "Mental health app" at bounding box center [529, 39] width 385 height 19
click at [378, 42] on input "Mental health app" at bounding box center [529, 39] width 385 height 19
click at [515, 47] on input "PTSD Coach app" at bounding box center [529, 39] width 385 height 19
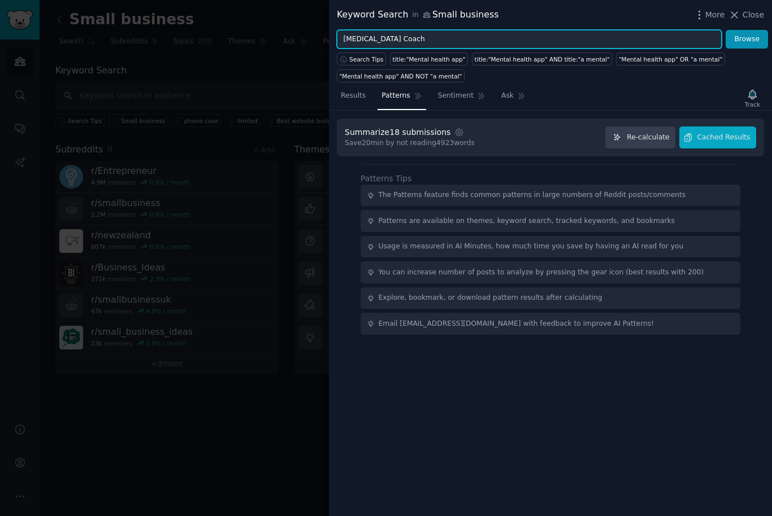
click at [746, 39] on button "Browse" at bounding box center [746, 39] width 42 height 19
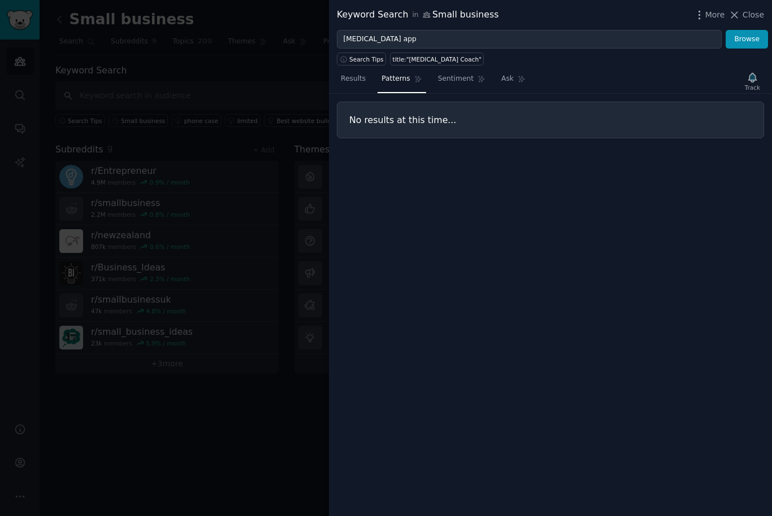
click at [751, 30] on button "Browse" at bounding box center [746, 39] width 42 height 19
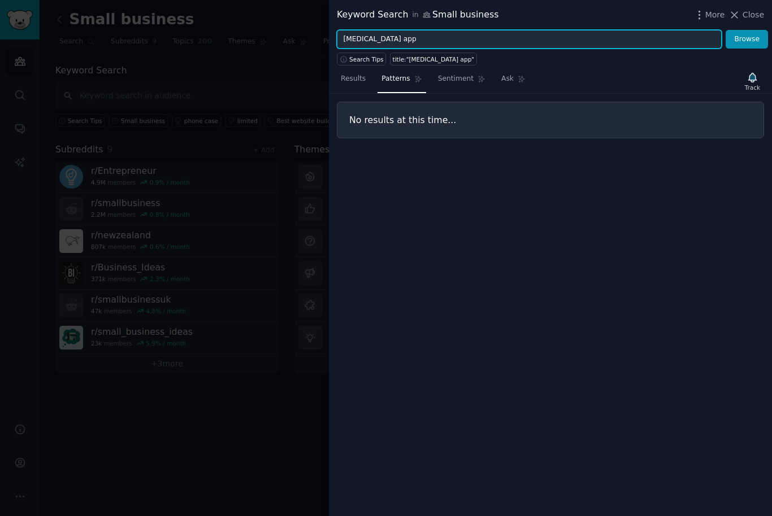
click at [505, 40] on input "PTSD app" at bounding box center [529, 39] width 385 height 19
click at [353, 36] on input "PTSD app" at bounding box center [529, 39] width 385 height 19
click at [360, 36] on input "PTSD app" at bounding box center [529, 39] width 385 height 19
click at [746, 39] on button "Browse" at bounding box center [746, 39] width 42 height 19
click at [525, 34] on input "Trauma app" at bounding box center [529, 39] width 385 height 19
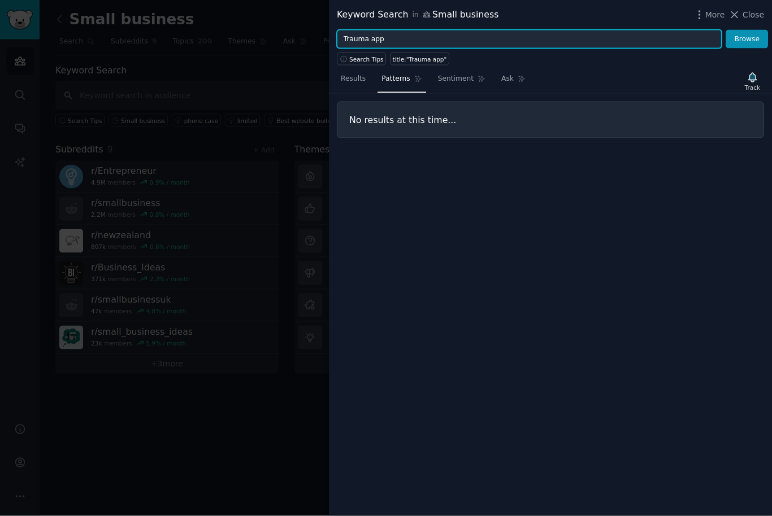
click at [607, 37] on input "Trauma app" at bounding box center [529, 39] width 385 height 19
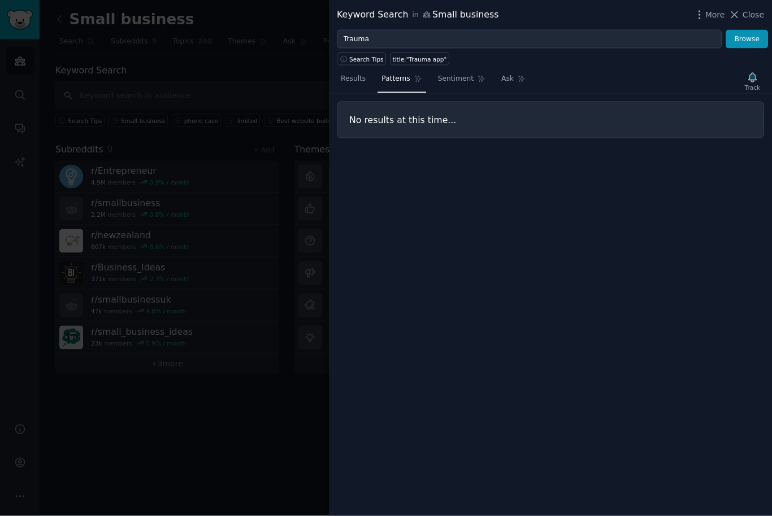
click at [362, 85] on link "Results" at bounding box center [353, 81] width 33 height 23
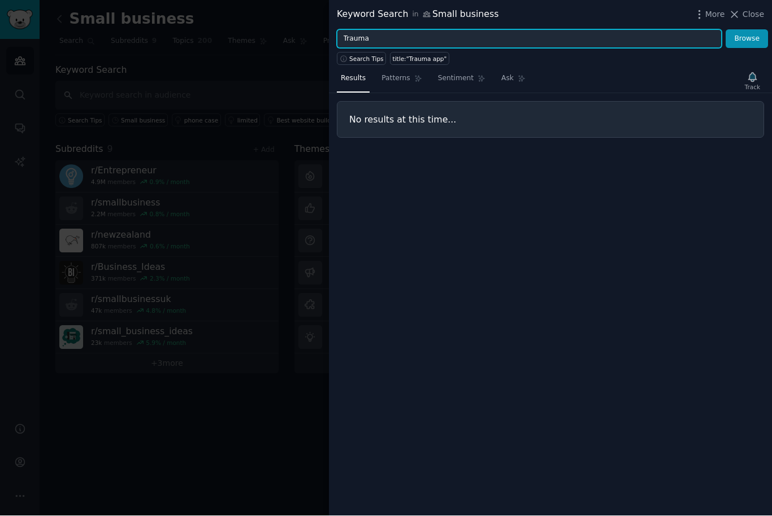
click at [435, 36] on input "Trauma" at bounding box center [529, 39] width 385 height 19
click at [746, 38] on button "Browse" at bounding box center [746, 39] width 42 height 19
click at [433, 41] on input "PTSD Coach app" at bounding box center [529, 39] width 385 height 19
click at [746, 38] on button "Browse" at bounding box center [746, 39] width 42 height 19
type input "P"
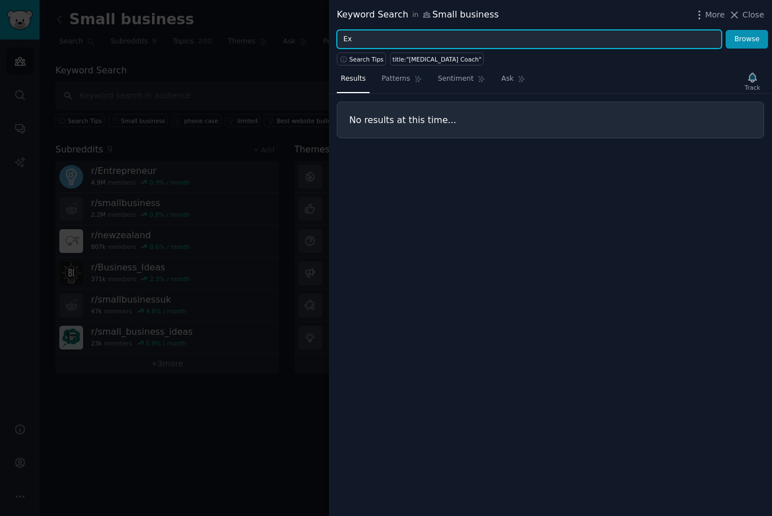
type input "E"
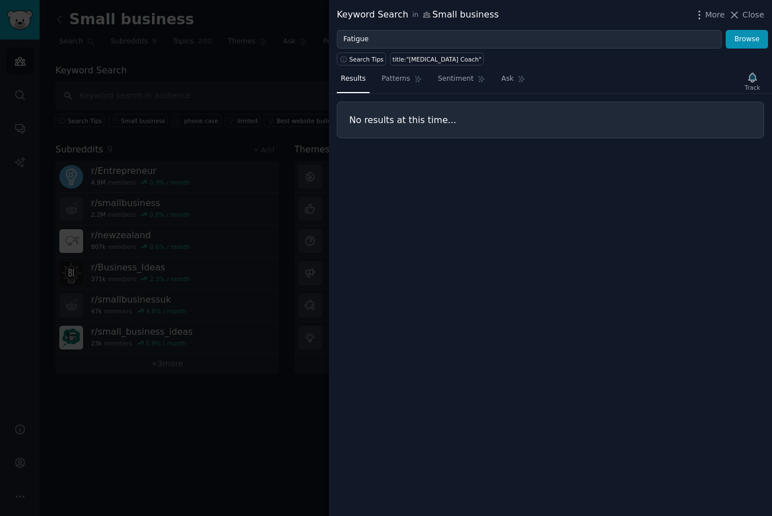
click at [749, 38] on button "Browse" at bounding box center [746, 39] width 42 height 19
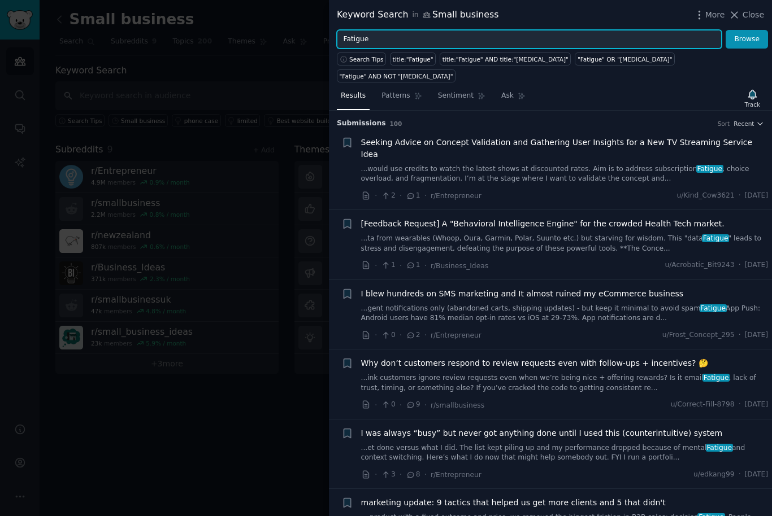
click at [344, 36] on input "Fatigue" at bounding box center [529, 39] width 385 height 19
click at [746, 39] on button "Browse" at bounding box center [746, 39] width 42 height 19
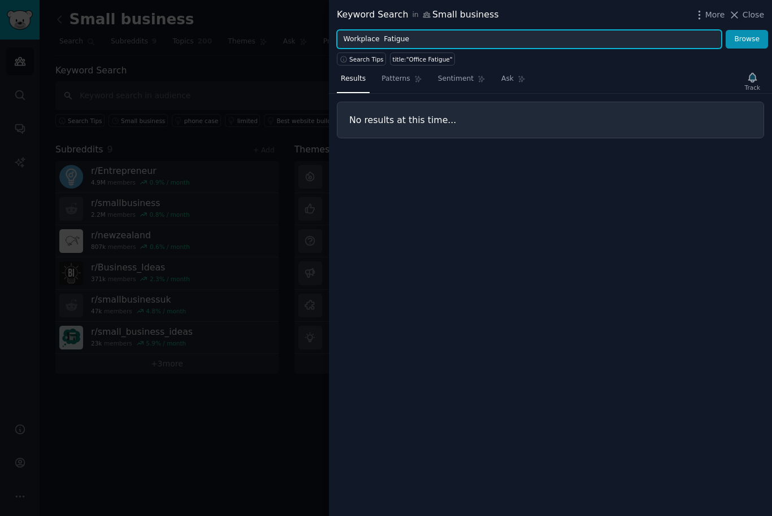
click at [746, 39] on button "Browse" at bounding box center [746, 39] width 42 height 19
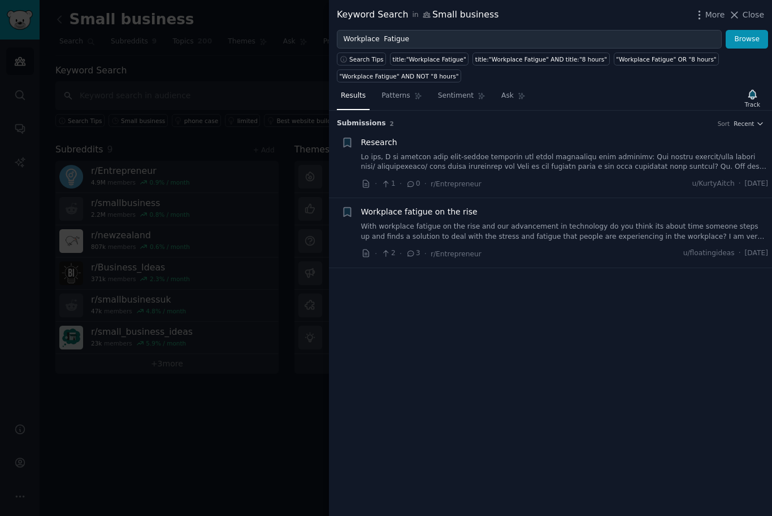
click at [403, 96] on span "Patterns" at bounding box center [395, 96] width 28 height 10
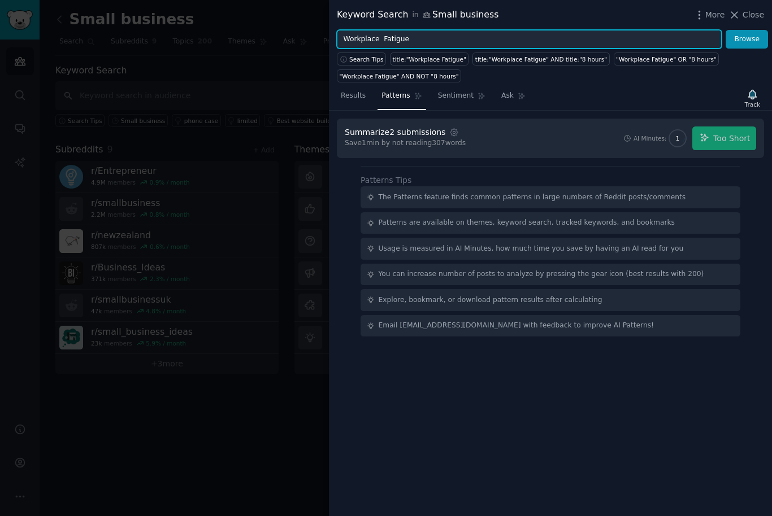
click at [380, 40] on input "Workplace Fatigue" at bounding box center [529, 39] width 385 height 19
click at [384, 37] on input "Workplace Fatigue" at bounding box center [529, 39] width 385 height 19
click at [543, 42] on input "Fatigue" at bounding box center [529, 39] width 385 height 19
type input "F"
type input "Burnout"
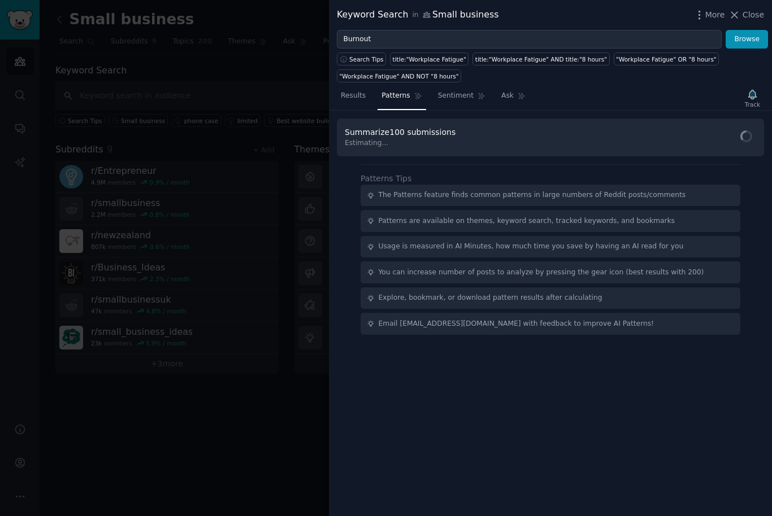
click at [742, 38] on button "Browse" at bounding box center [746, 39] width 42 height 19
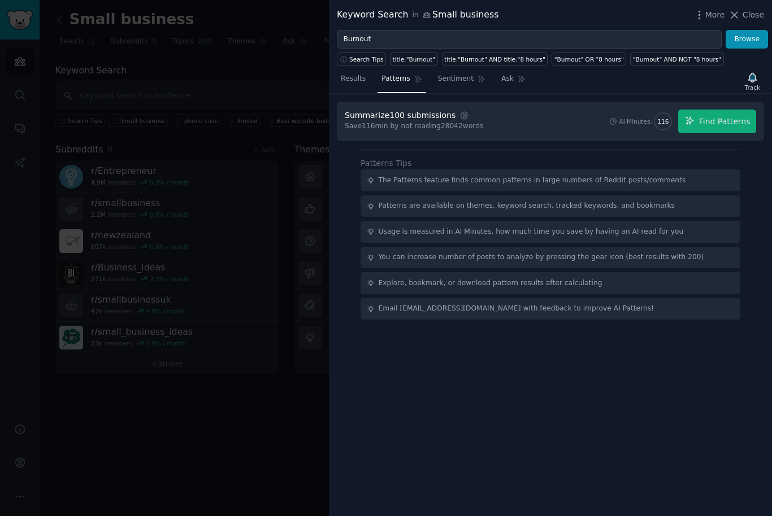
click at [735, 125] on span "Find Patterns" at bounding box center [724, 122] width 51 height 12
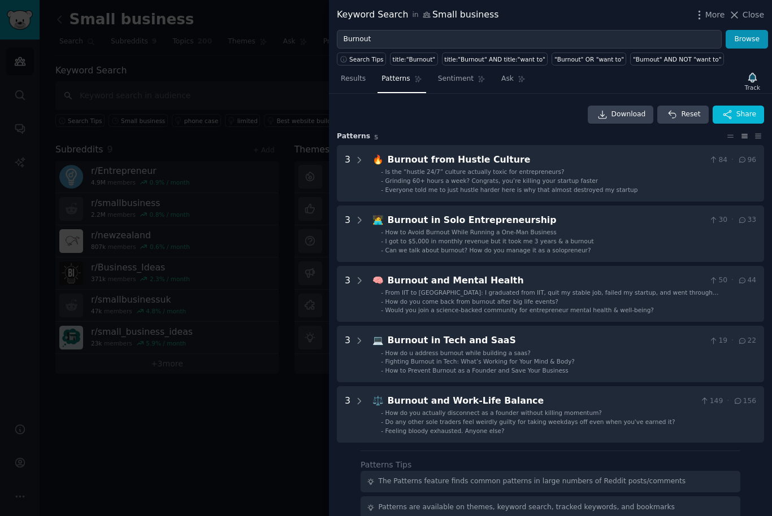
click at [675, 285] on div "Burnout and Mental Health" at bounding box center [546, 281] width 317 height 14
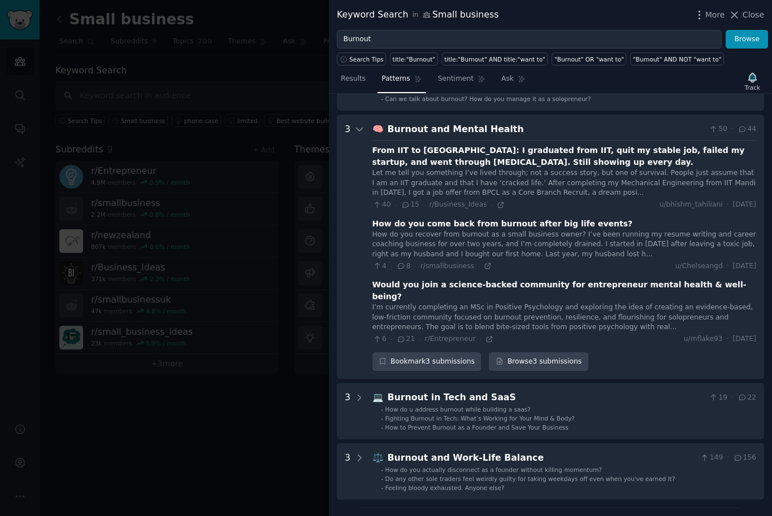
scroll to position [172, 0]
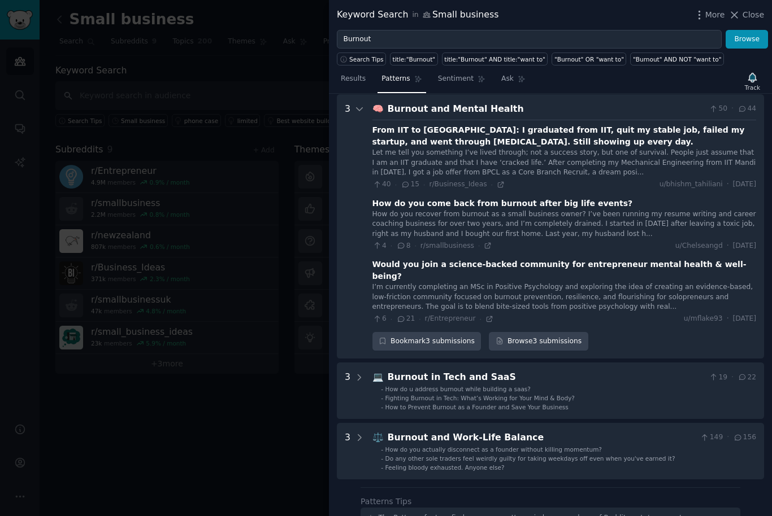
click at [463, 76] on span "Sentiment" at bounding box center [456, 79] width 36 height 10
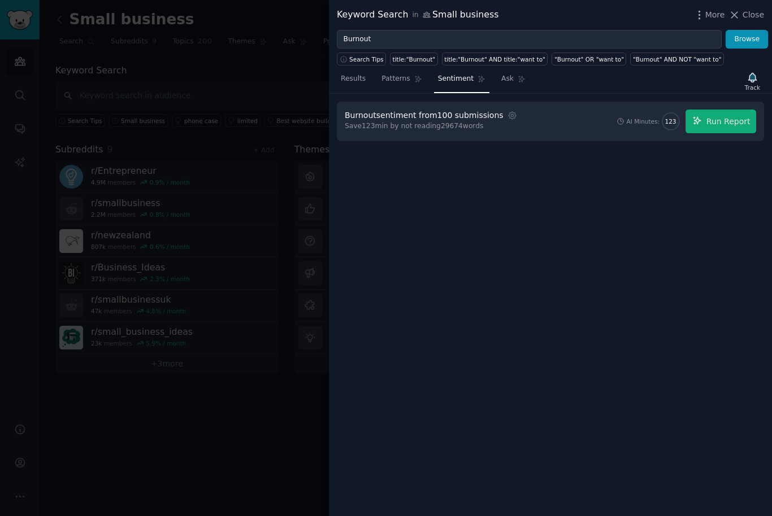
click at [726, 121] on span "Run Report" at bounding box center [728, 122] width 44 height 12
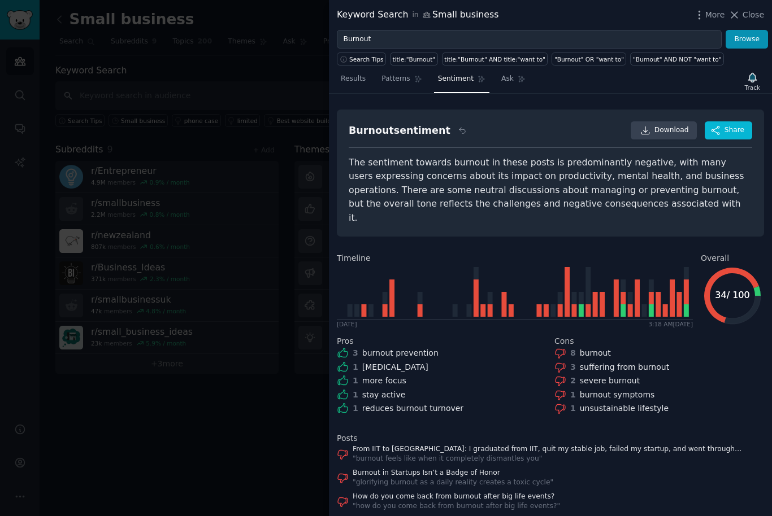
click at [512, 82] on span "Ask" at bounding box center [507, 79] width 12 height 10
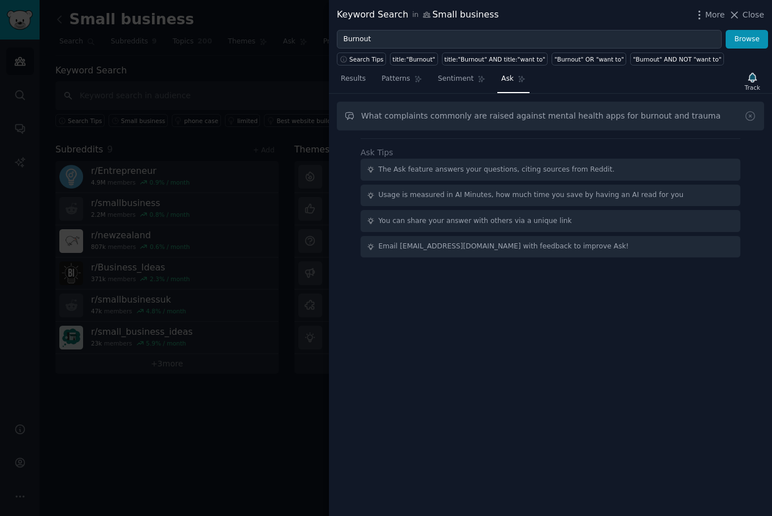
type input "What complaints commonly are raised against mental health apps for burnout and …"
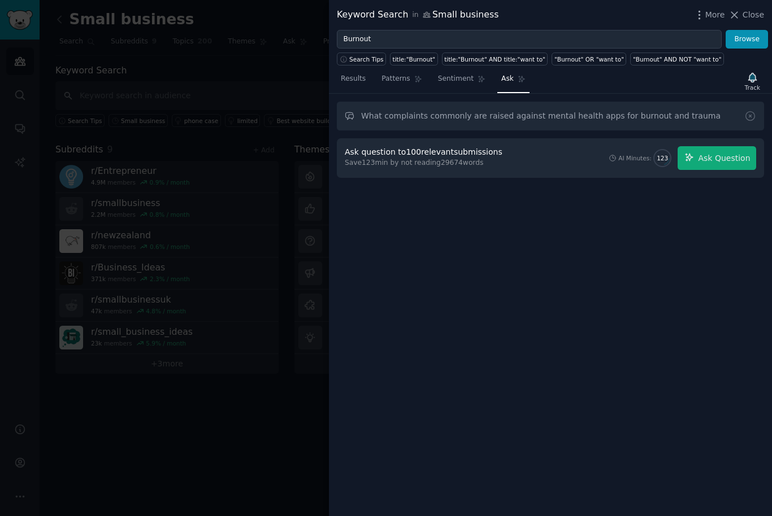
click at [707, 120] on input "What complaints commonly are raised against mental health apps for burnout and …" at bounding box center [550, 116] width 427 height 29
click at [723, 151] on button "Ask Question" at bounding box center [716, 158] width 79 height 24
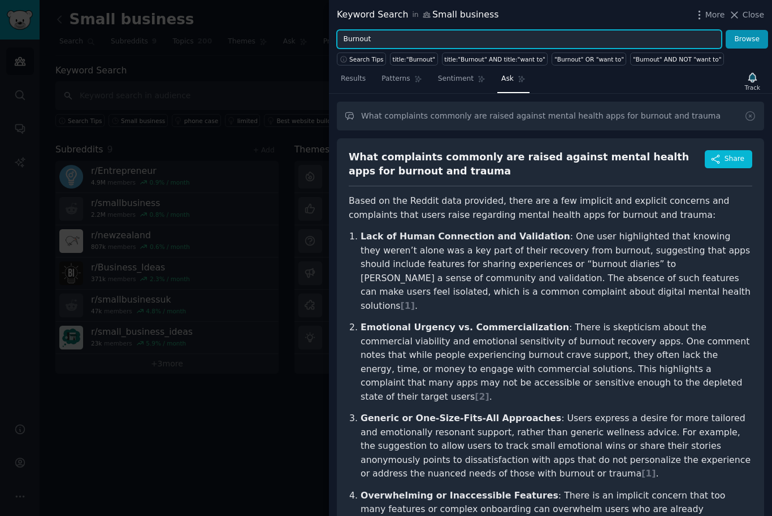
click at [658, 40] on input "Burnout" at bounding box center [529, 39] width 385 height 19
type input "B"
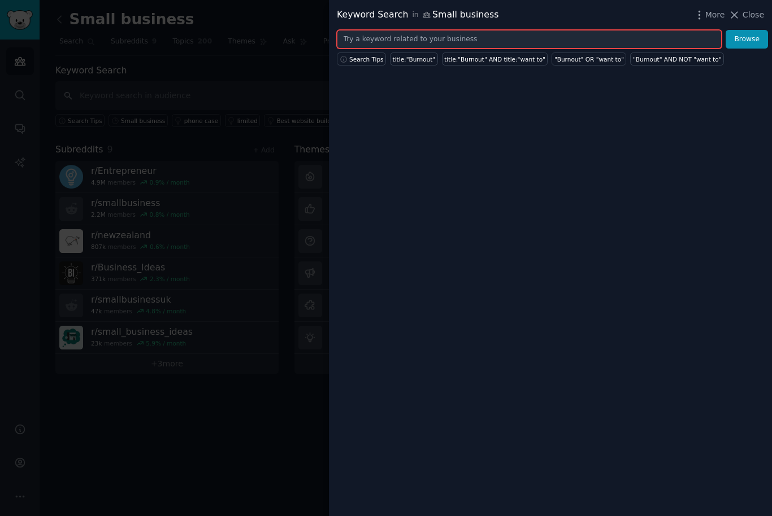
type input "W"
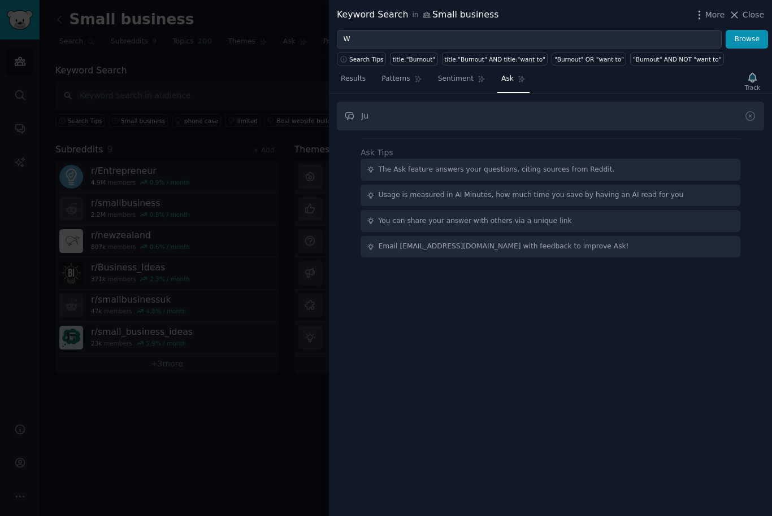
type input "J"
type input "What are the common complaints against workplace wellness programs and apps and…"
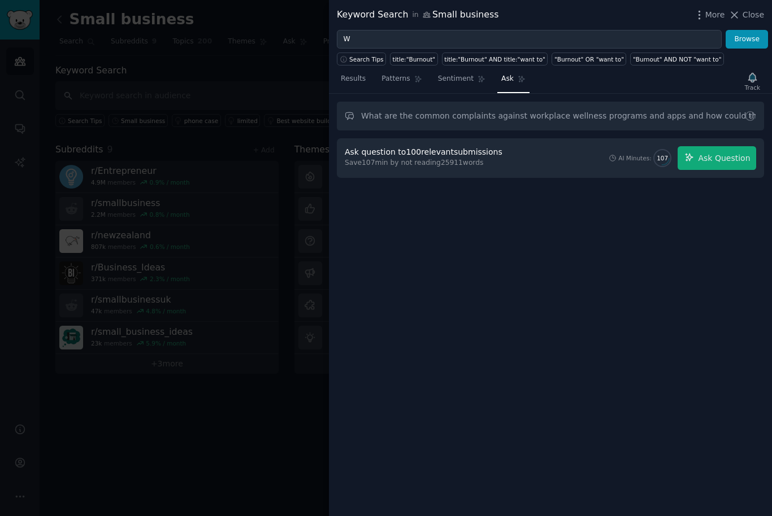
click at [731, 160] on span "Ask Question" at bounding box center [724, 159] width 52 height 12
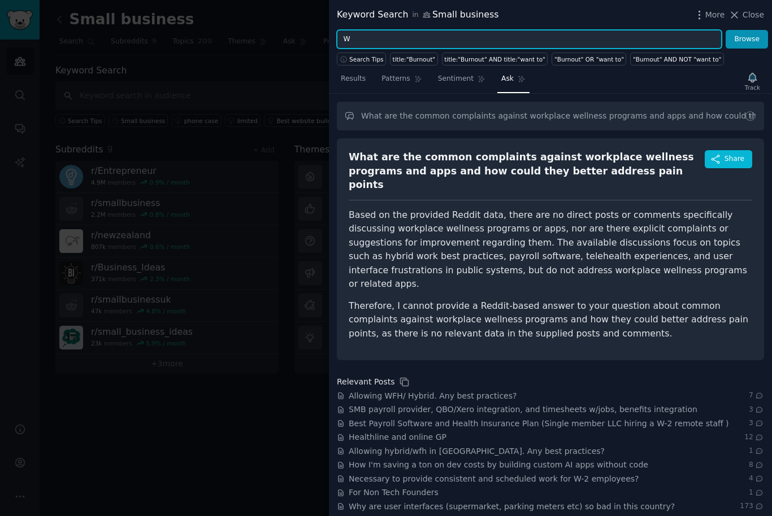
click at [617, 40] on input "W" at bounding box center [529, 39] width 385 height 19
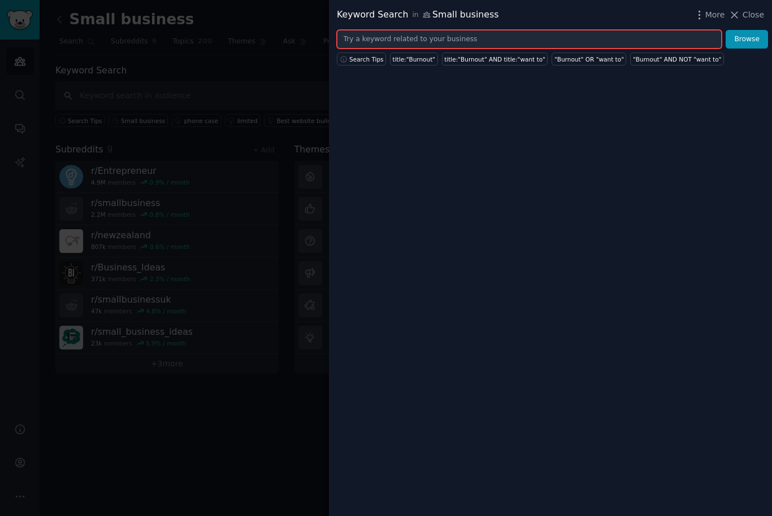
type input "I"
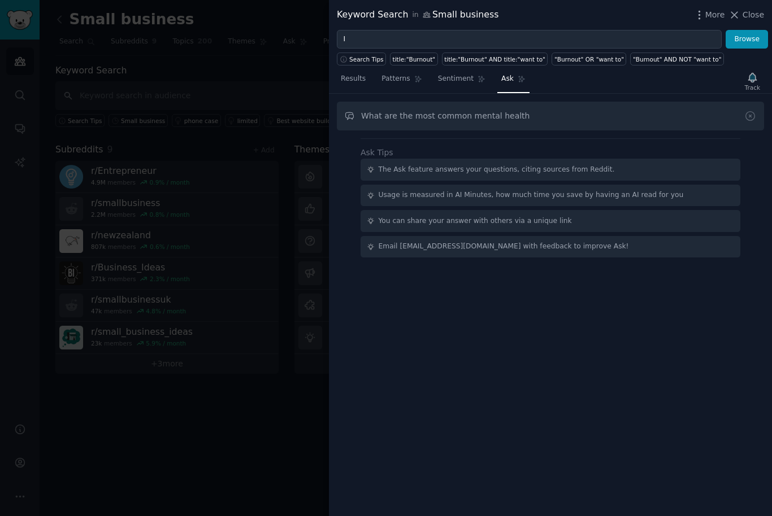
click at [462, 121] on input "What are the most common mental health" at bounding box center [550, 116] width 427 height 29
click at [464, 123] on input "What are the most common mental health" at bounding box center [550, 116] width 427 height 29
click at [469, 122] on input "What are the most common mental health" at bounding box center [550, 116] width 427 height 29
click at [471, 124] on input "What are the most common mental health" at bounding box center [550, 116] width 427 height 29
click at [469, 115] on input "What are the most common mental health" at bounding box center [550, 116] width 427 height 29
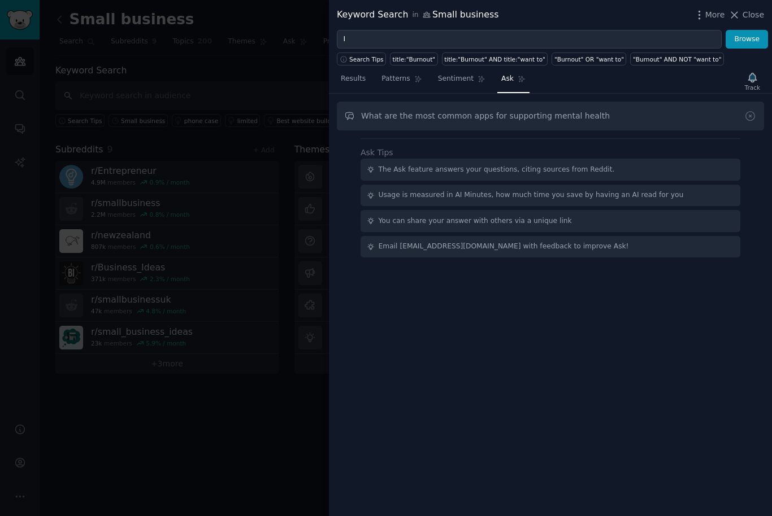
type input "What are the most common apps for supporting mental health"
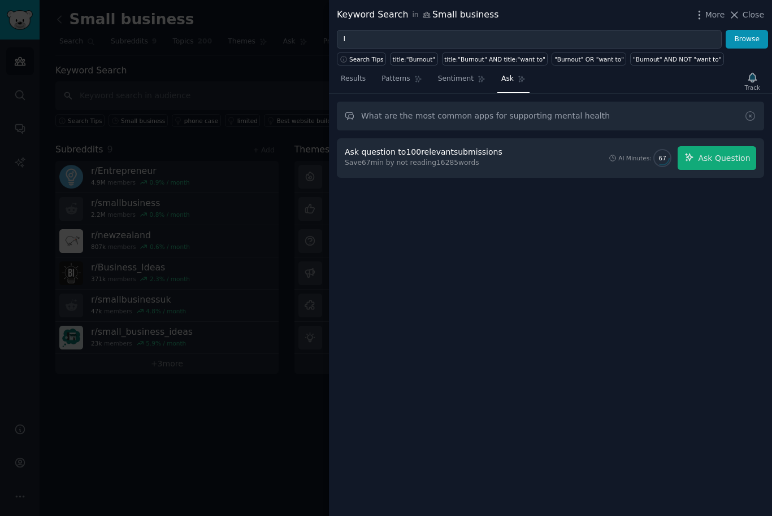
click at [725, 162] on span "Ask Question" at bounding box center [724, 159] width 52 height 12
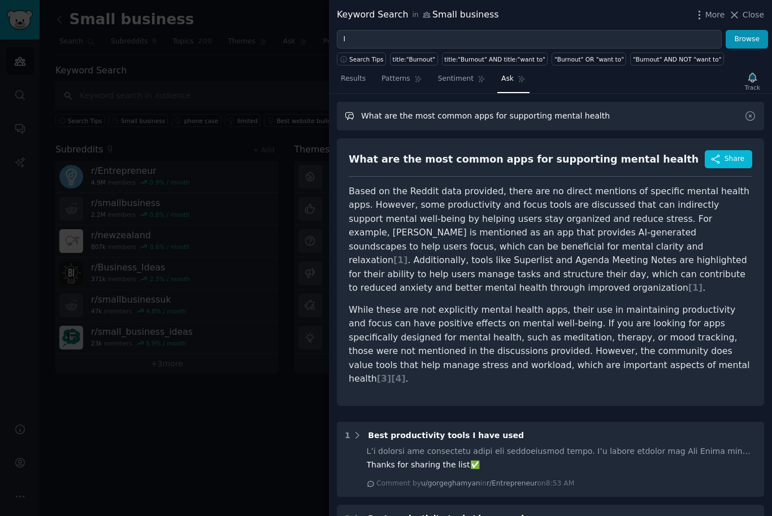
click at [623, 115] on input "What are the most common apps for supporting mental health" at bounding box center [550, 116] width 427 height 29
click at [751, 116] on icon at bounding box center [750, 116] width 12 height 12
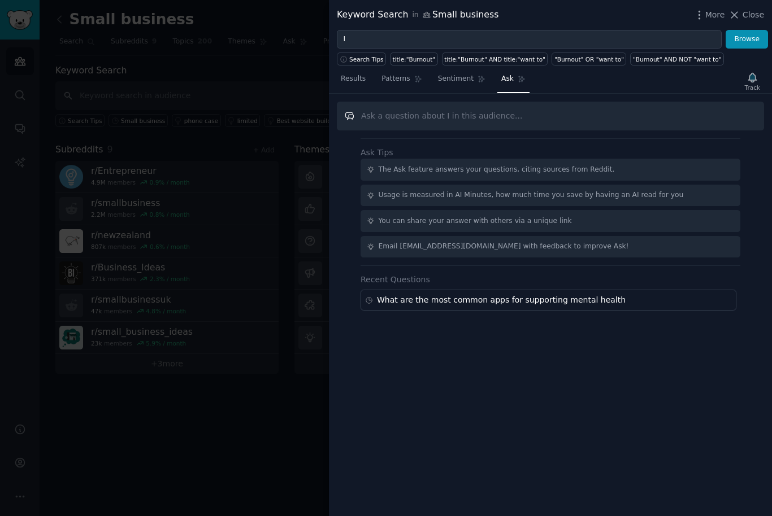
click at [535, 124] on input "text" at bounding box center [550, 116] width 427 height 29
type input "Is Endel the only cognitive performance app on the market for professionals"
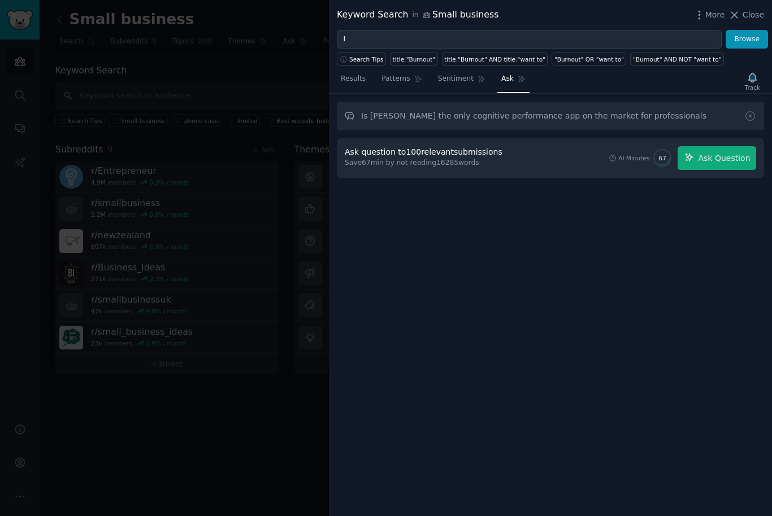
click at [738, 160] on span "Ask Question" at bounding box center [724, 159] width 52 height 12
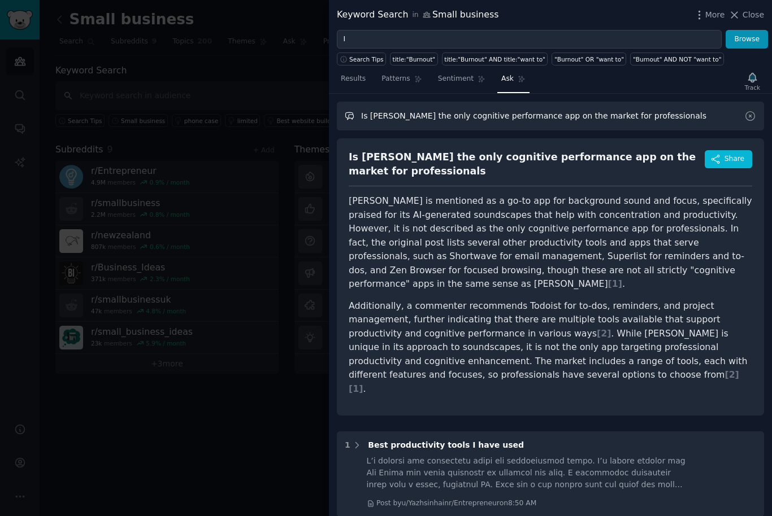
click at [669, 110] on input "Is Endel the only cognitive performance app on the market for professionals" at bounding box center [550, 116] width 427 height 29
click at [751, 118] on icon at bounding box center [750, 116] width 12 height 12
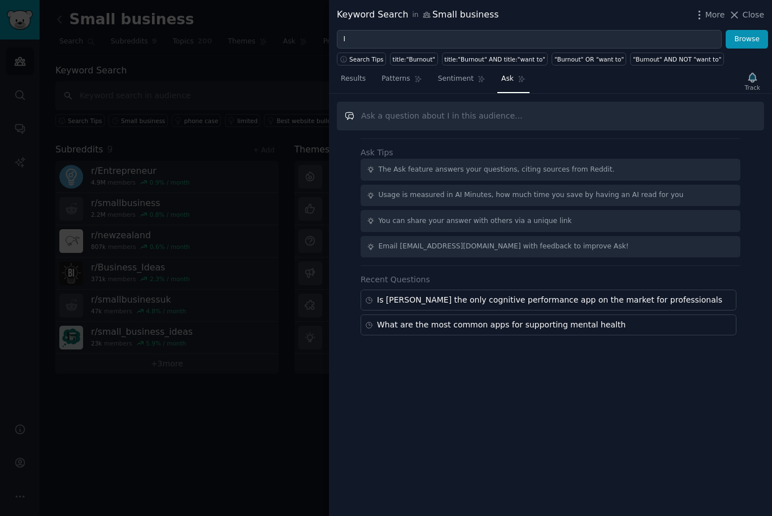
click at [568, 115] on input "text" at bounding box center [550, 116] width 427 height 29
type input "What are the common complaints of productivity tools like Endel"
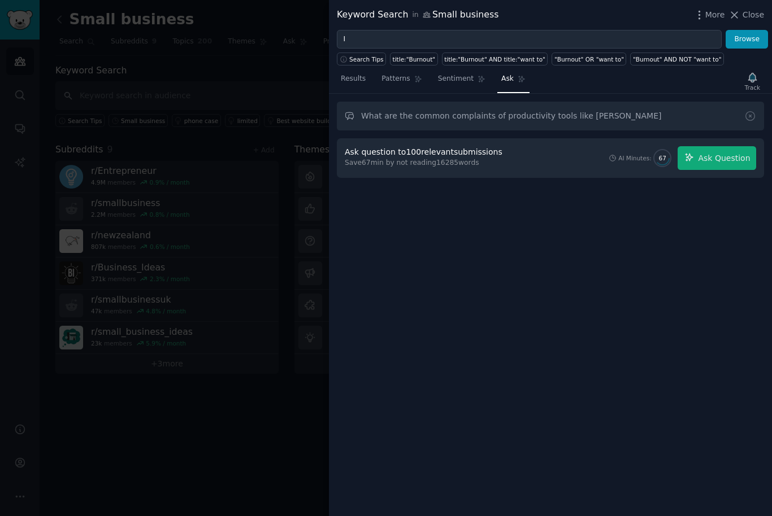
click at [731, 163] on span "Ask Question" at bounding box center [724, 159] width 52 height 12
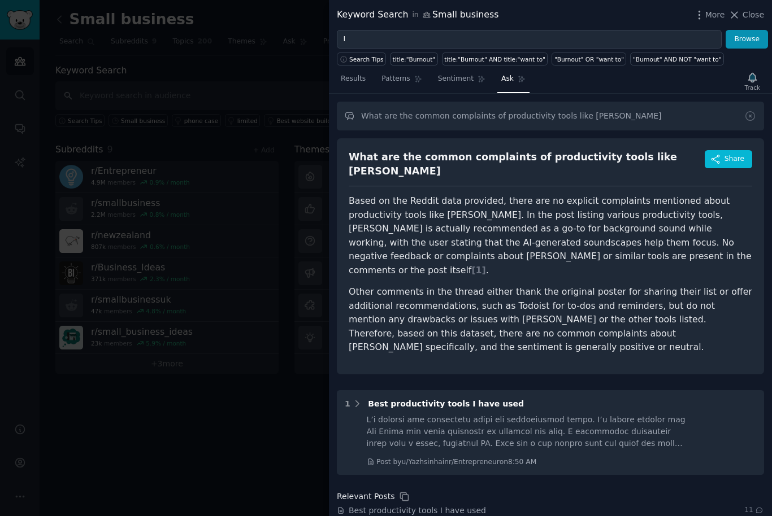
click at [752, 112] on icon at bounding box center [750, 116] width 12 height 12
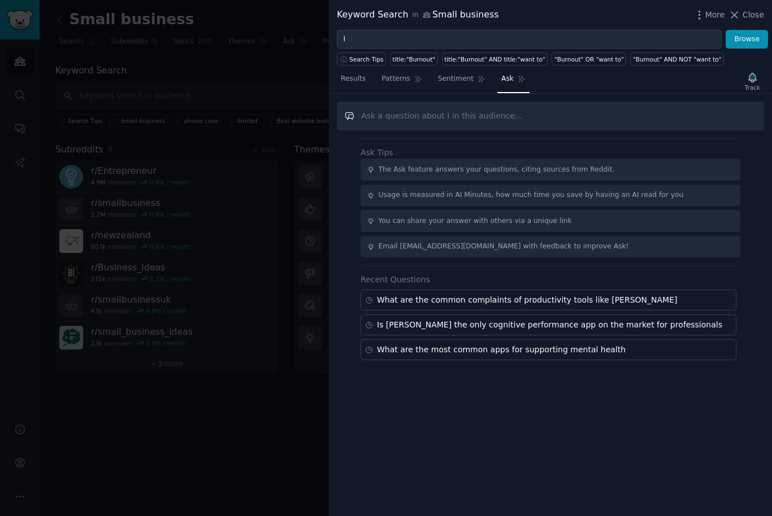
click at [567, 124] on input "text" at bounding box center [550, 116] width 427 height 29
type input "I"
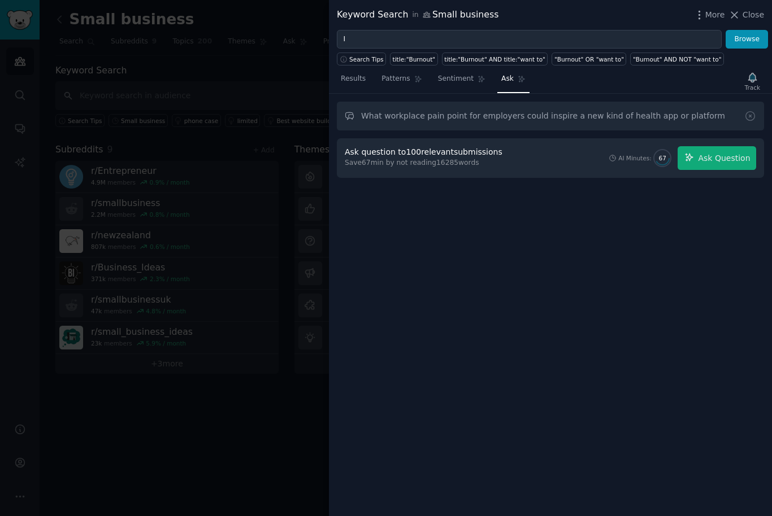
click at [739, 155] on span "Ask Question" at bounding box center [724, 159] width 52 height 12
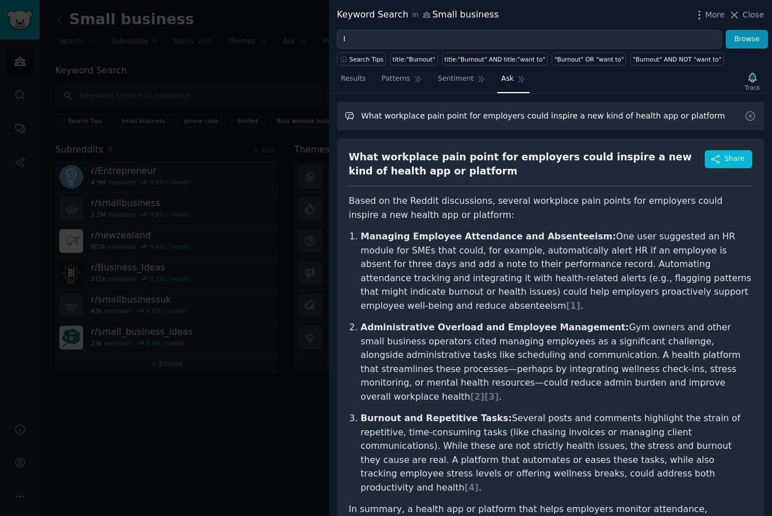
click at [643, 126] on input "What workplace pain point for employers could inspire a new kind of health app …" at bounding box center [550, 116] width 427 height 29
type input "What workplace pain point for employers could inspire a new kind of health app …"
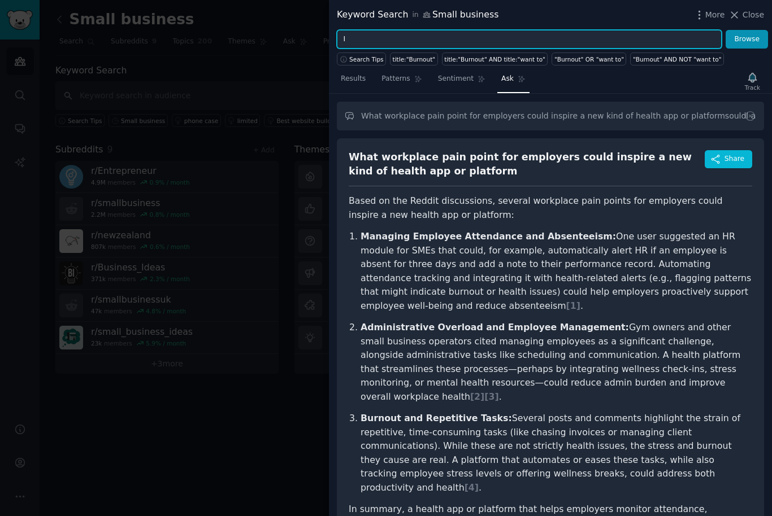
click at [636, 34] on input "I" at bounding box center [529, 39] width 385 height 19
click at [534, 34] on input "Would a stress monitor and I" at bounding box center [529, 39] width 385 height 19
click at [551, 47] on input "Would a stress monitor and I" at bounding box center [529, 39] width 385 height 19
click at [550, 38] on input "Would a stress monitor and I" at bounding box center [529, 39] width 385 height 19
click at [694, 47] on input "Would a stress monitor and recharge room be a powerful hybrid ecosystem for rev…" at bounding box center [529, 39] width 385 height 19
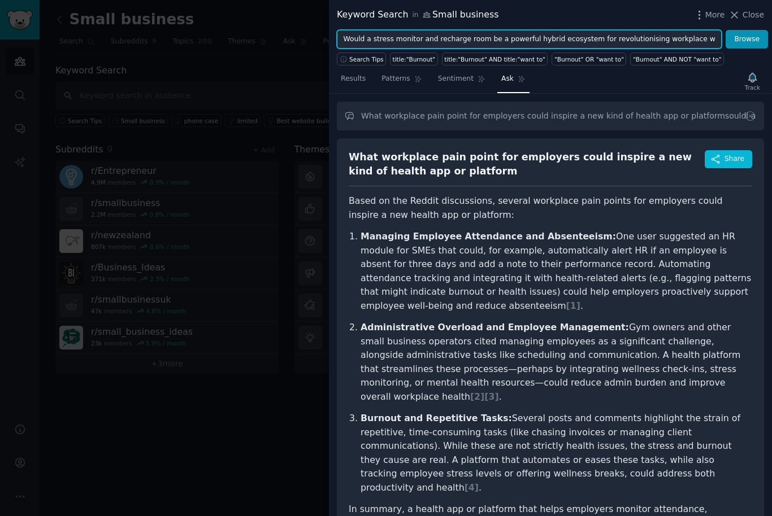
click at [686, 38] on input "Would a stress monitor and recharge room be a powerful hybrid ecosystem for rev…" at bounding box center [529, 39] width 385 height 19
click at [708, 46] on input "Would a stress monitor and recharge room be a powerful hybrid ecosystem for rev…" at bounding box center [529, 39] width 385 height 19
click at [683, 37] on input "Would a stress monitor and recharge room be a powerful hybrid ecosystem for rev…" at bounding box center [529, 39] width 385 height 19
type input "Would a stress monitor and recharge room be a powerful hybrid ecosystem for rev…"
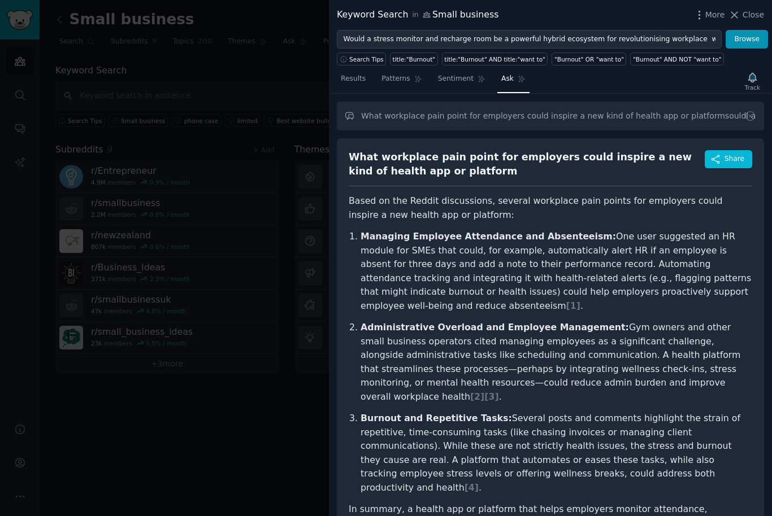
click at [747, 45] on button "Browse" at bounding box center [746, 39] width 42 height 19
click at [735, 162] on span "Share" at bounding box center [734, 159] width 20 height 10
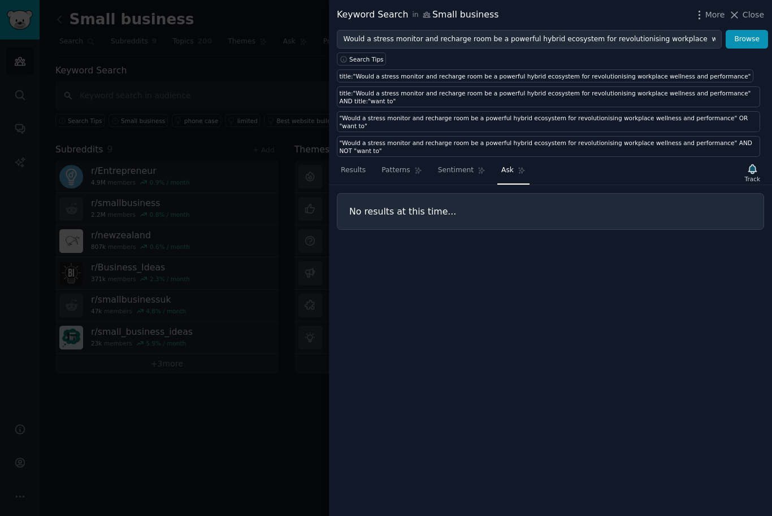
click at [749, 45] on button "Browse" at bounding box center [746, 39] width 42 height 19
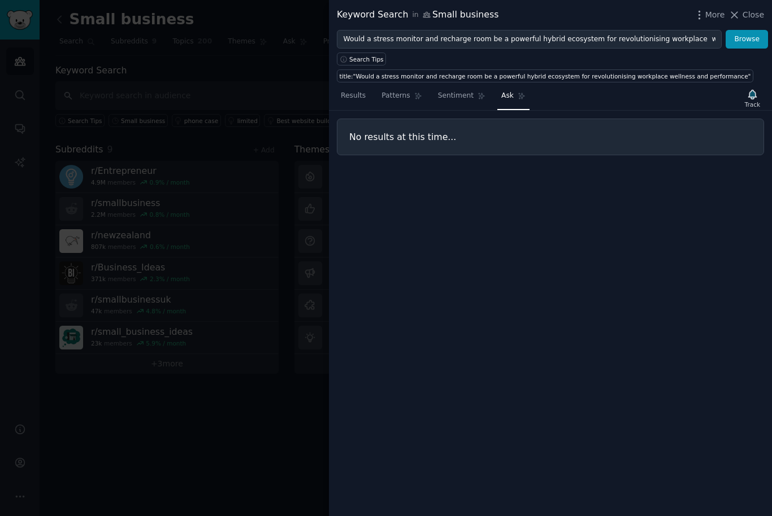
click at [645, 58] on div "Search Tips title:"Would a stress monitor and recharge room be a powerful hybri…" at bounding box center [550, 66] width 443 height 34
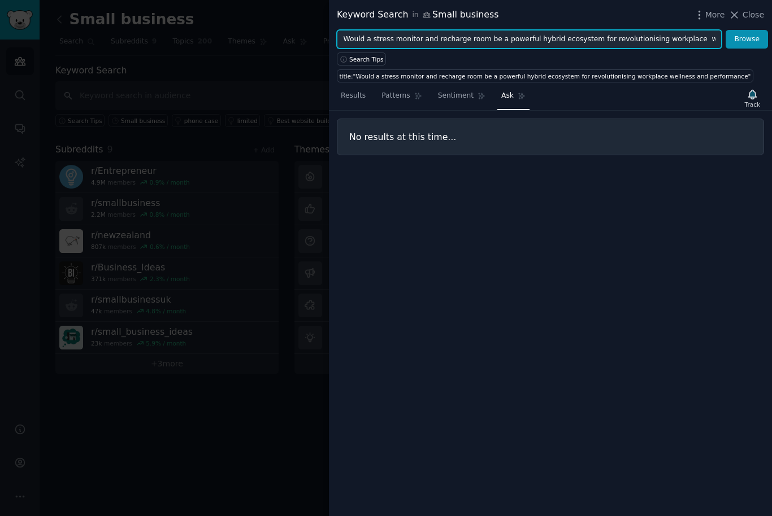
click at [602, 43] on input "Would a stress monitor and recharge room be a powerful hybrid ecosystem for rev…" at bounding box center [529, 39] width 385 height 19
click at [590, 42] on input "Would a stress monitor and recharge room be a powerful hybrid ecosystem for rev…" at bounding box center [529, 39] width 385 height 19
click at [359, 37] on input "Would a stress monitor and recharge room be a powerful hybrid ecosystem for rev…" at bounding box center [529, 39] width 385 height 19
click at [346, 40] on input "Would a stress monitor and recharge room be a powerful hybrid ecosystem for rev…" at bounding box center [529, 39] width 385 height 19
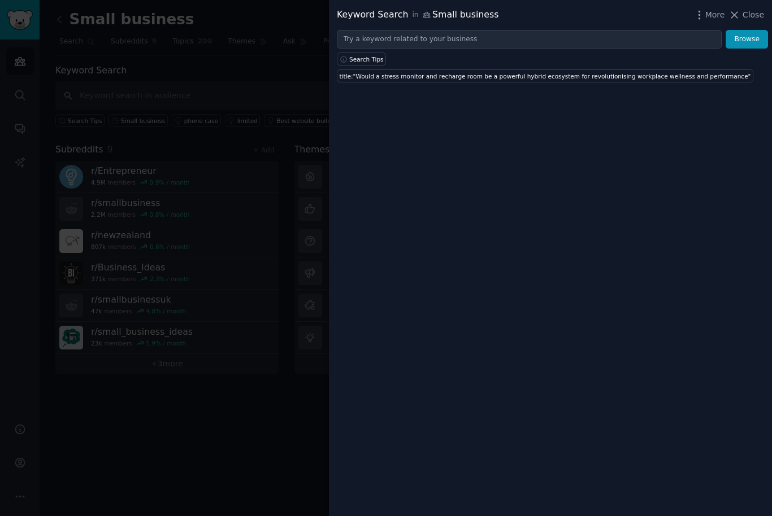
click at [743, 16] on span "Close" at bounding box center [752, 15] width 21 height 12
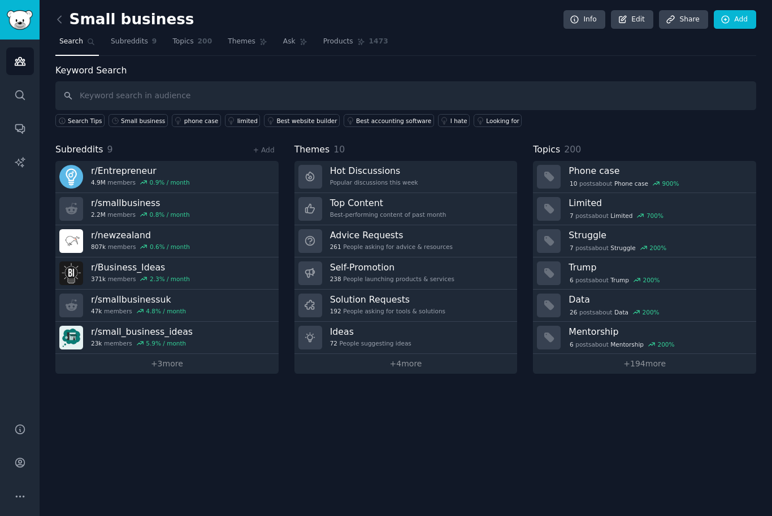
click at [298, 33] on link "Ask" at bounding box center [295, 44] width 32 height 23
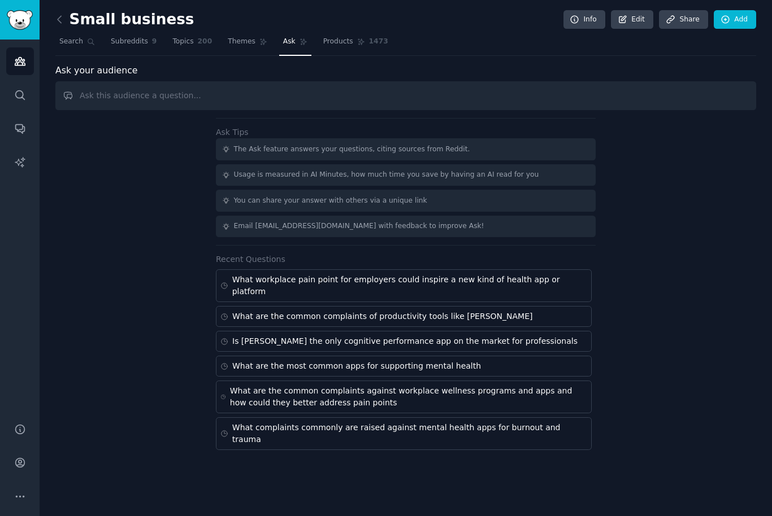
click at [336, 95] on input "text" at bounding box center [405, 95] width 700 height 29
click at [208, 98] on input "text" at bounding box center [405, 95] width 700 height 29
click at [169, 102] on input "text" at bounding box center [405, 95] width 700 height 29
type input "Would a stress monitor and recharge room be a powerful hybrid ecosystem for rev…"
click at [749, 19] on link "Add" at bounding box center [734, 19] width 42 height 19
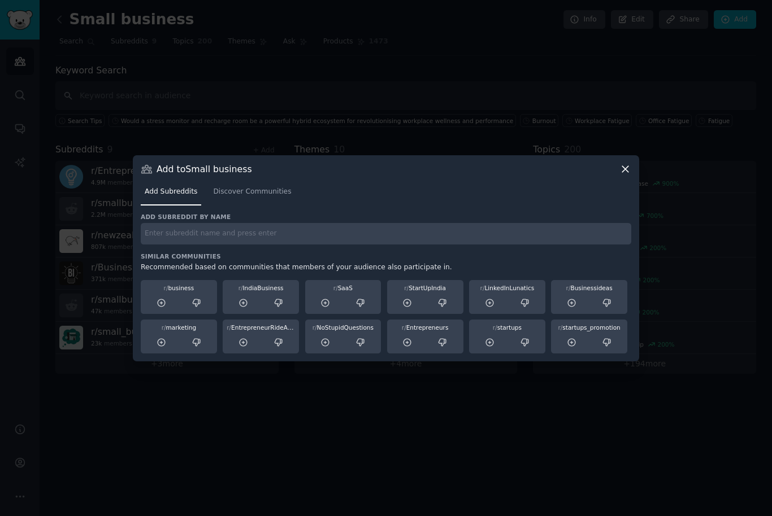
click at [539, 88] on div at bounding box center [386, 258] width 772 height 516
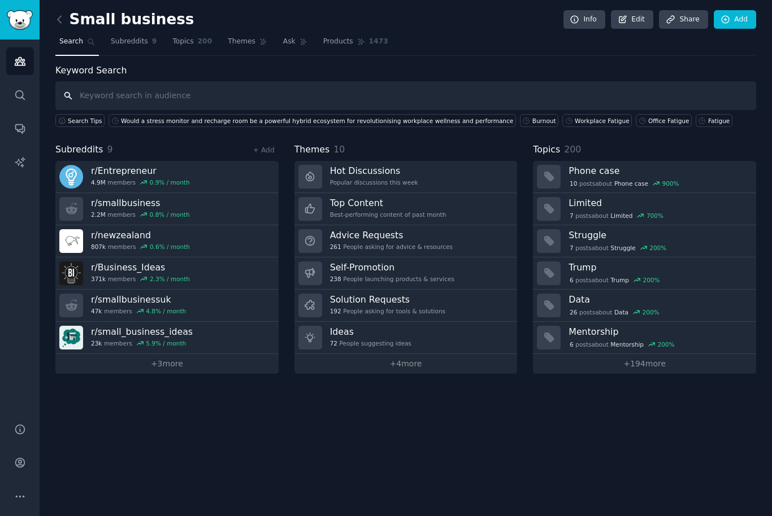
click at [184, 105] on input "text" at bounding box center [405, 95] width 700 height 29
click at [725, 68] on div "Keyword Search Search Tips Would a stress monitor and recharge room be a powerf…" at bounding box center [405, 96] width 700 height 64
click at [8, 19] on img "Sidebar" at bounding box center [20, 20] width 26 height 20
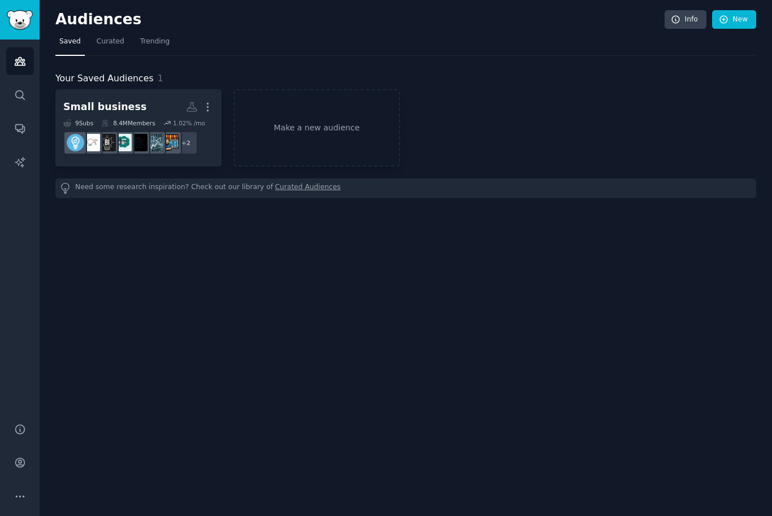
click at [142, 101] on h2 "Small business More" at bounding box center [138, 107] width 150 height 20
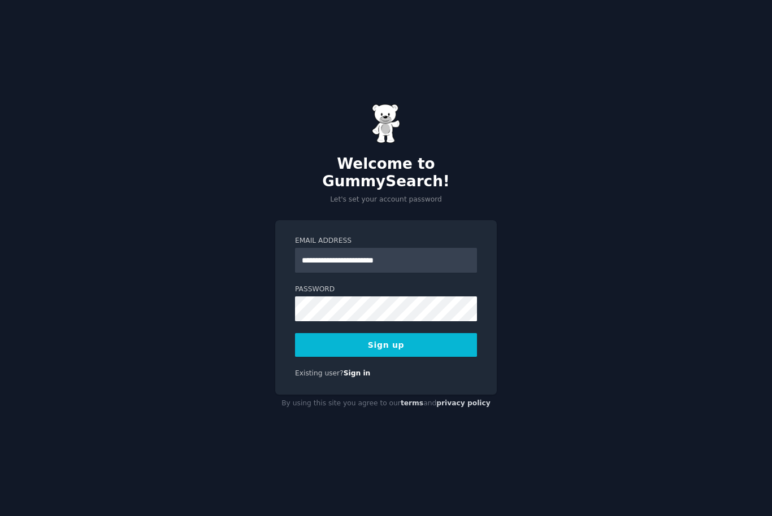
scroll to position [38, 0]
